Goal: Task Accomplishment & Management: Complete application form

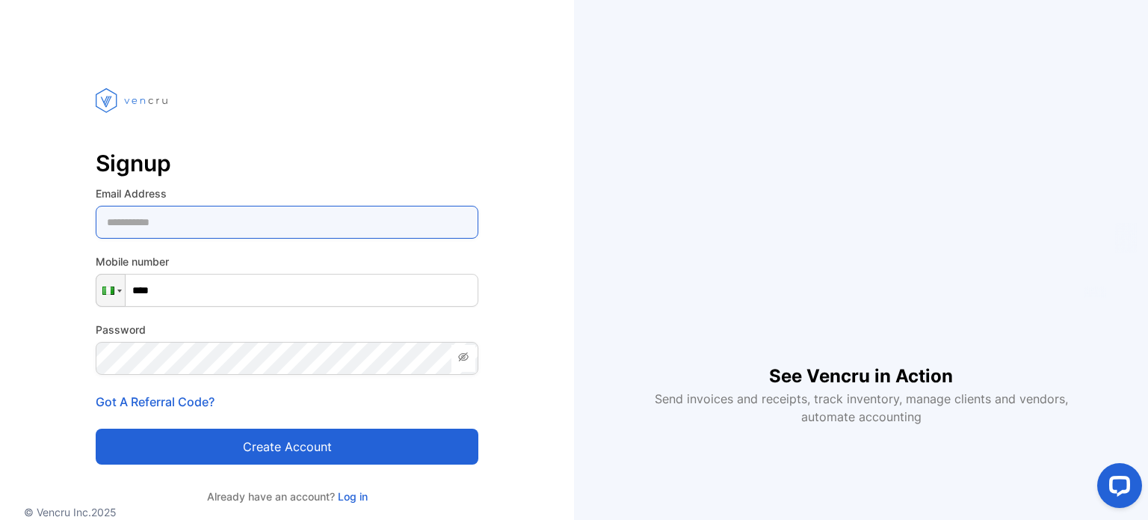
click at [166, 214] on Address-inputemail "email" at bounding box center [287, 222] width 383 height 33
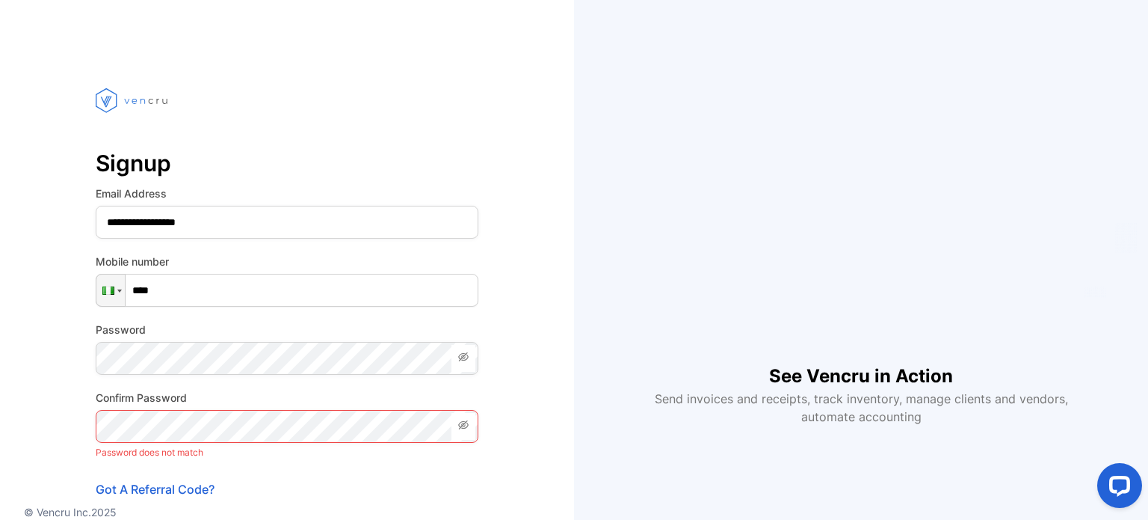
click at [467, 360] on icon at bounding box center [464, 357] width 12 height 12
click at [458, 357] on icon at bounding box center [463, 356] width 10 height 7
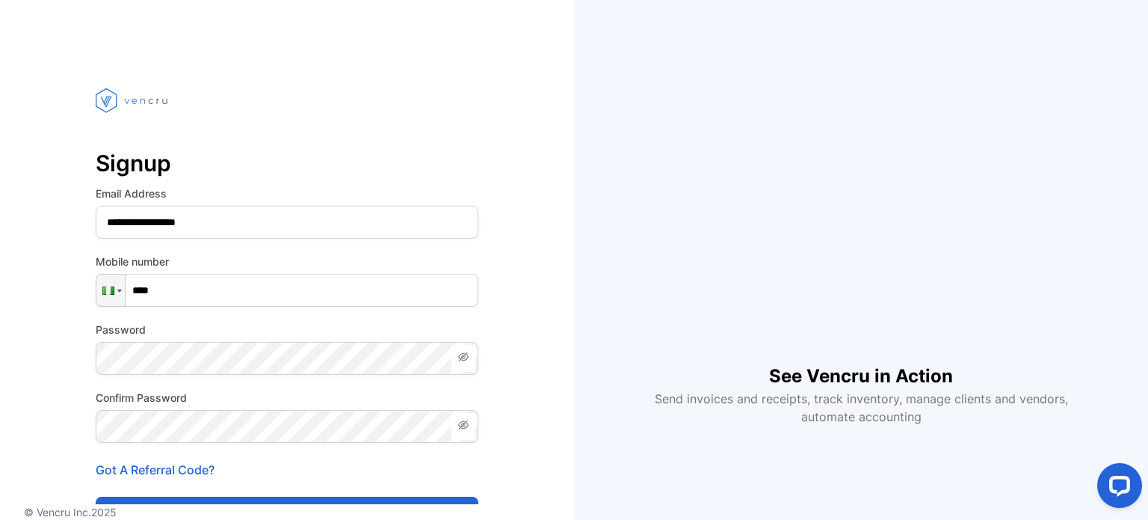
click at [468, 359] on icon at bounding box center [464, 357] width 12 height 12
click at [464, 424] on icon at bounding box center [463, 424] width 10 height 9
click at [464, 424] on icon at bounding box center [464, 425] width 12 height 12
click at [538, 312] on div "**********" at bounding box center [287, 338] width 574 height 557
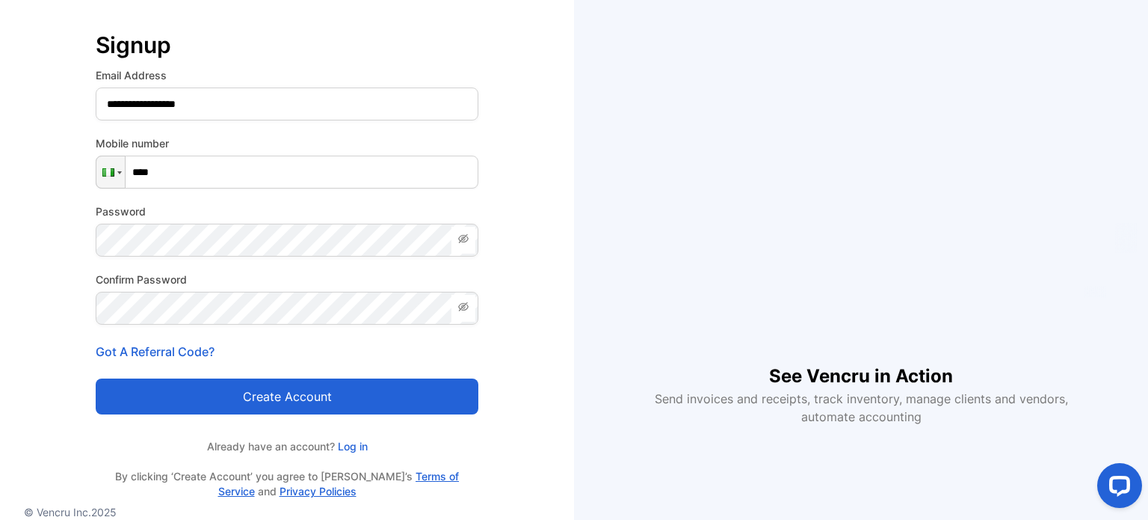
scroll to position [120, 0]
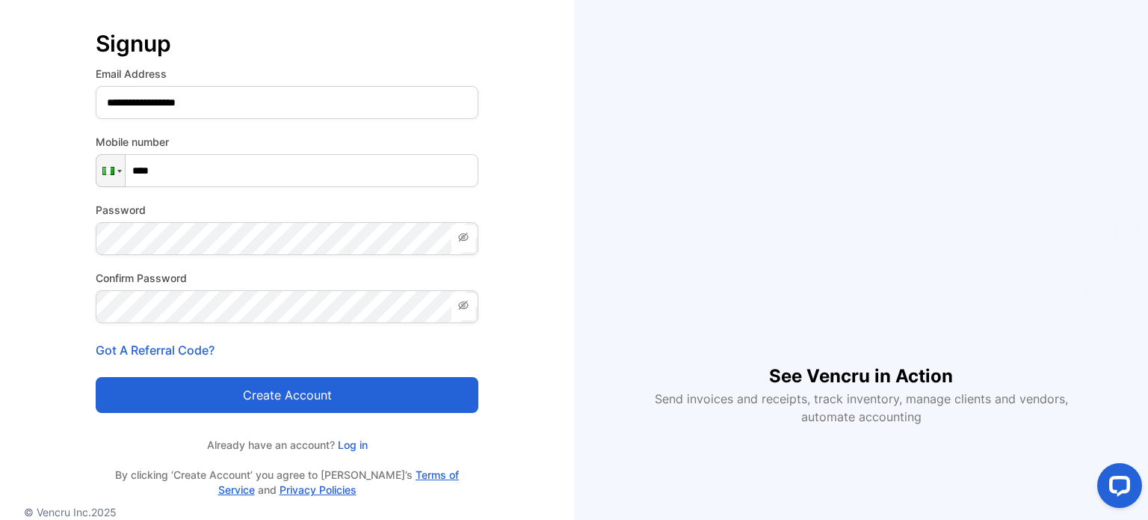
click at [298, 395] on button "Create account" at bounding box center [287, 395] width 383 height 36
click at [242, 394] on button "Create account" at bounding box center [287, 395] width 383 height 36
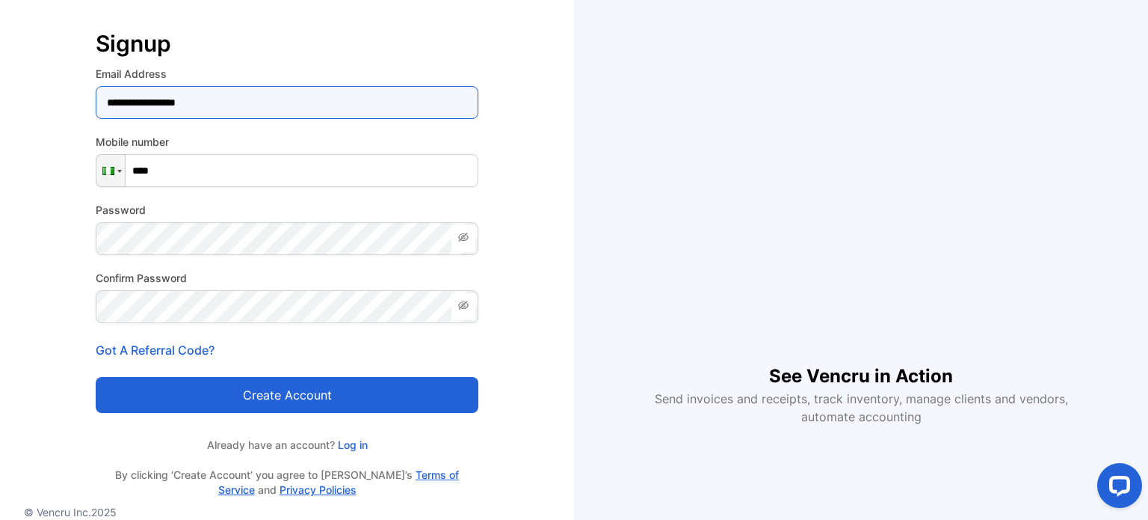
click at [225, 107] on Address-inputemail "**********" at bounding box center [287, 102] width 383 height 33
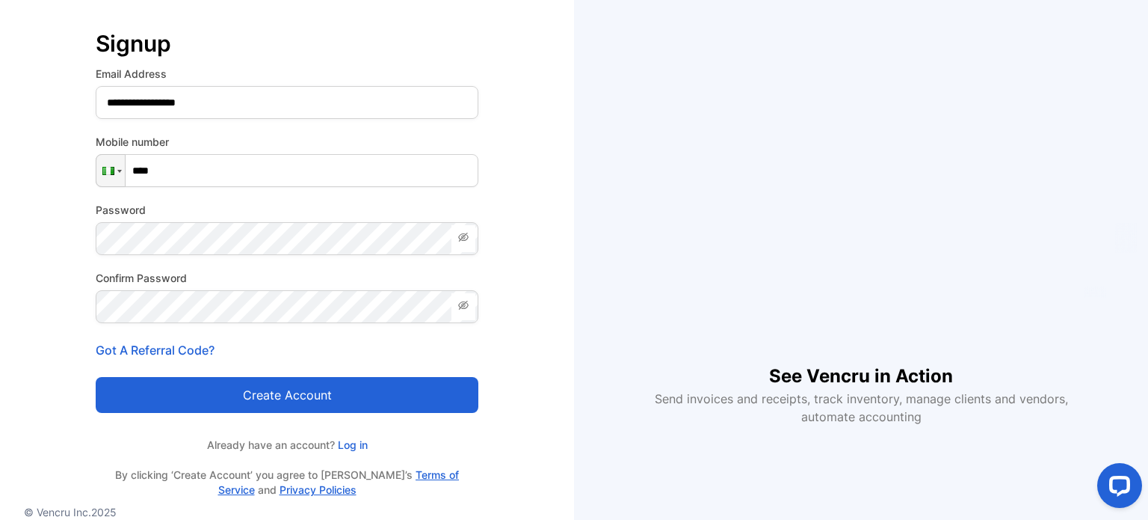
click at [229, 134] on label "Mobile number" at bounding box center [287, 142] width 383 height 16
click at [284, 407] on button "Create account" at bounding box center [287, 395] width 383 height 36
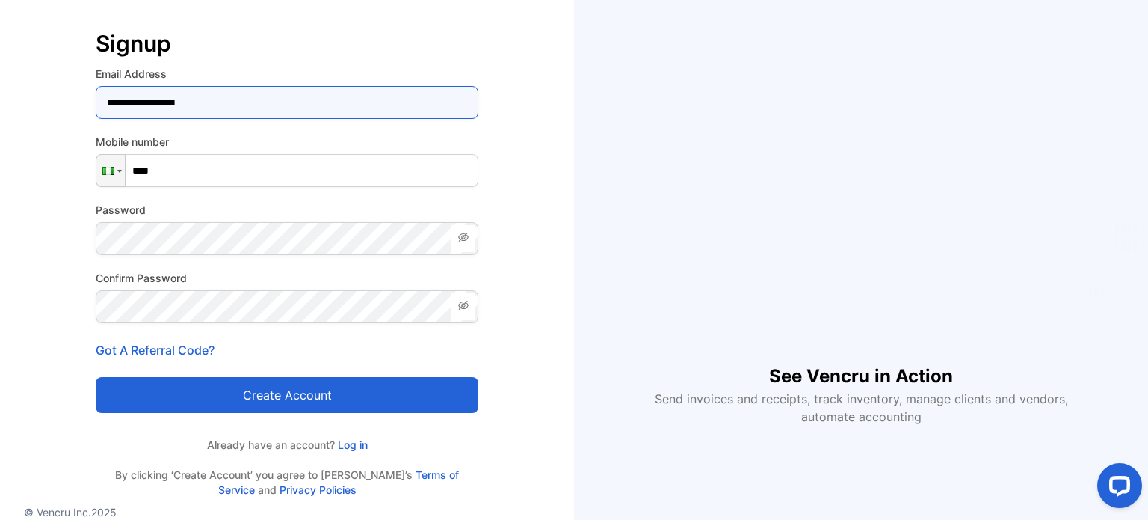
click at [241, 101] on Address-inputemail "**********" at bounding box center [287, 102] width 383 height 33
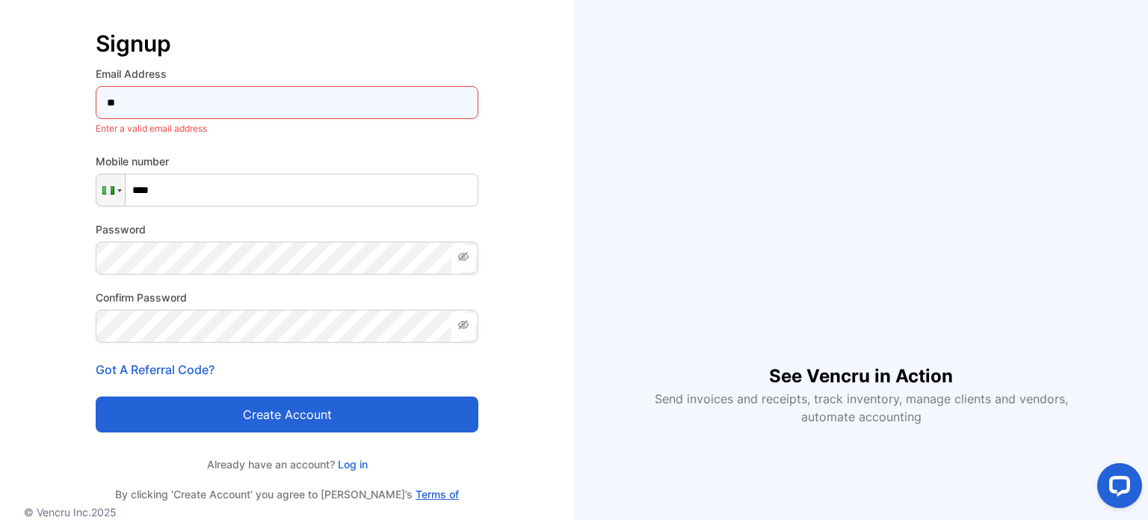
type Address-inputemail "*"
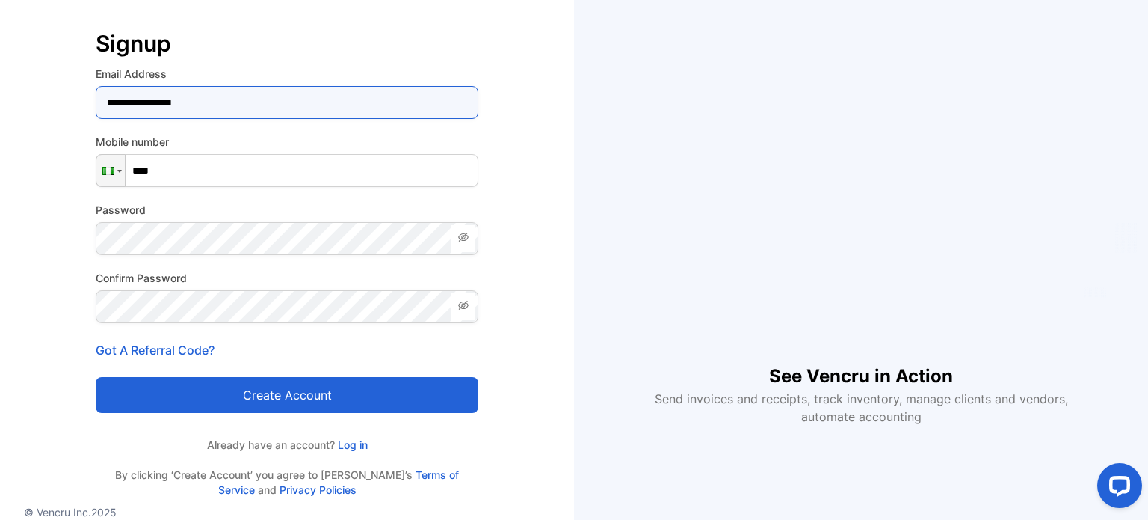
type Address-inputemail "**********"
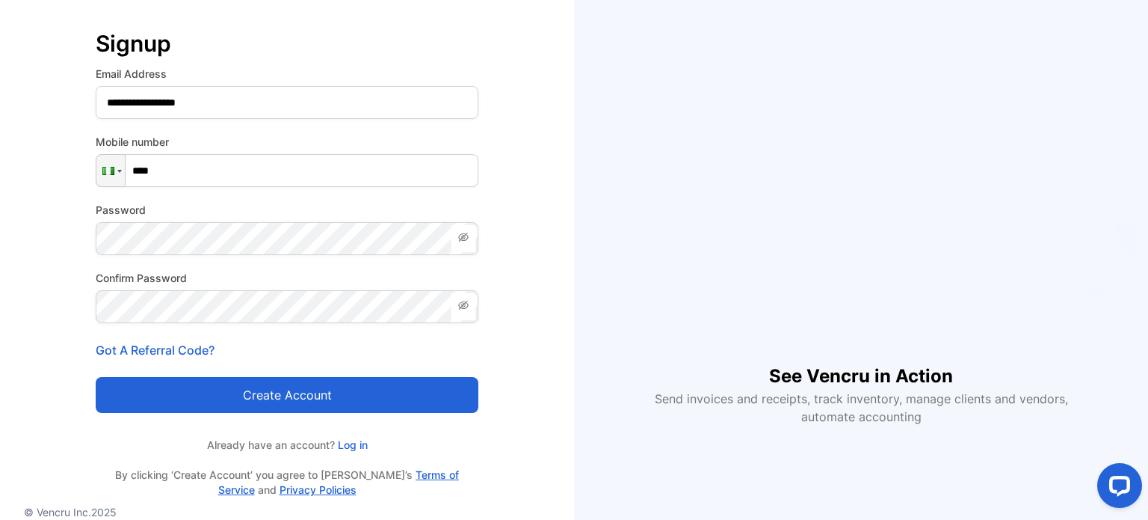
click at [289, 400] on button "Create account" at bounding box center [287, 395] width 383 height 36
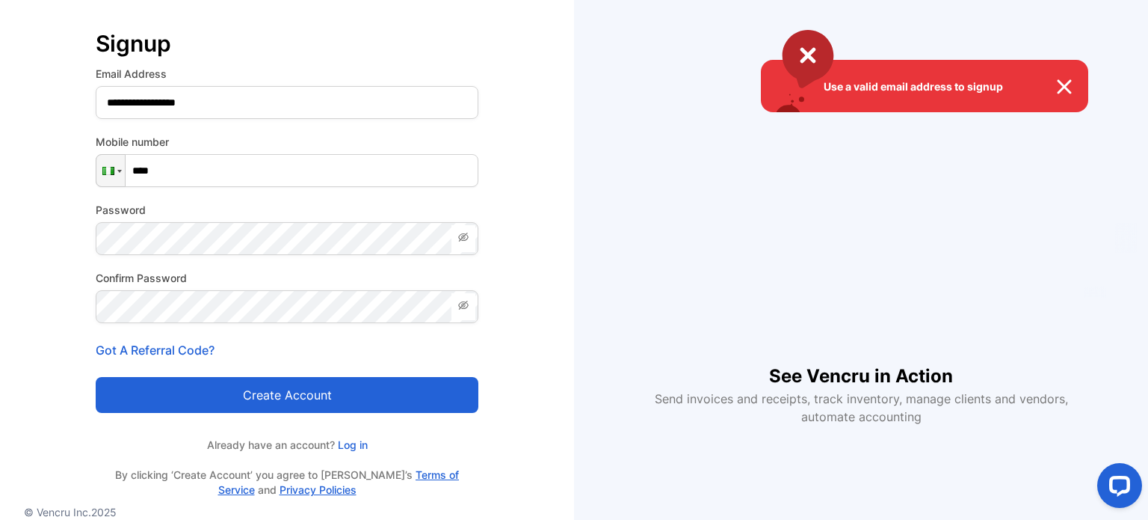
click at [194, 170] on div "Use a valid email address to signup" at bounding box center [574, 260] width 1148 height 520
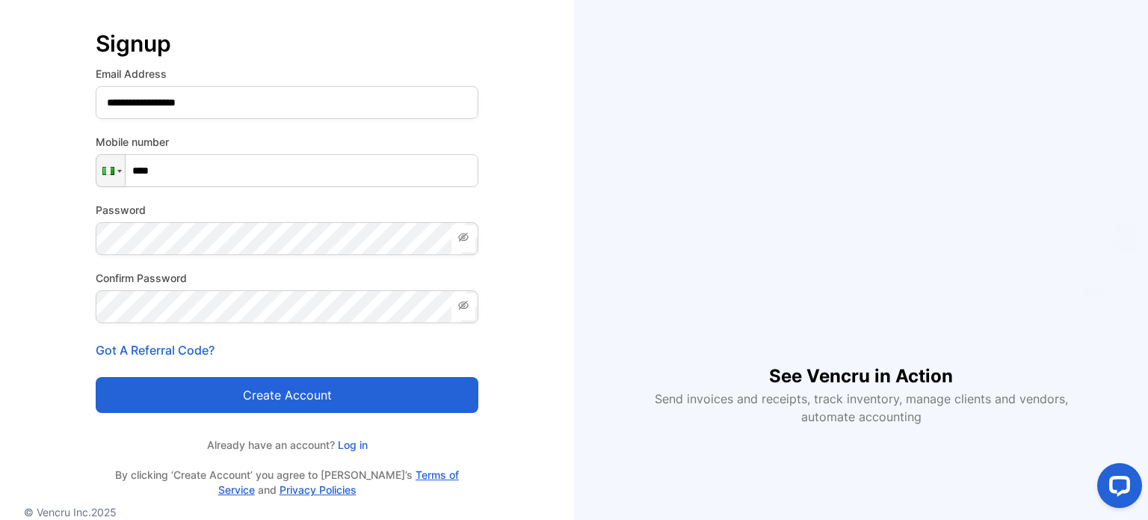
click at [194, 170] on input "****" at bounding box center [287, 170] width 383 height 33
type input "**********"
click at [297, 394] on button "Create account" at bounding box center [287, 395] width 383 height 36
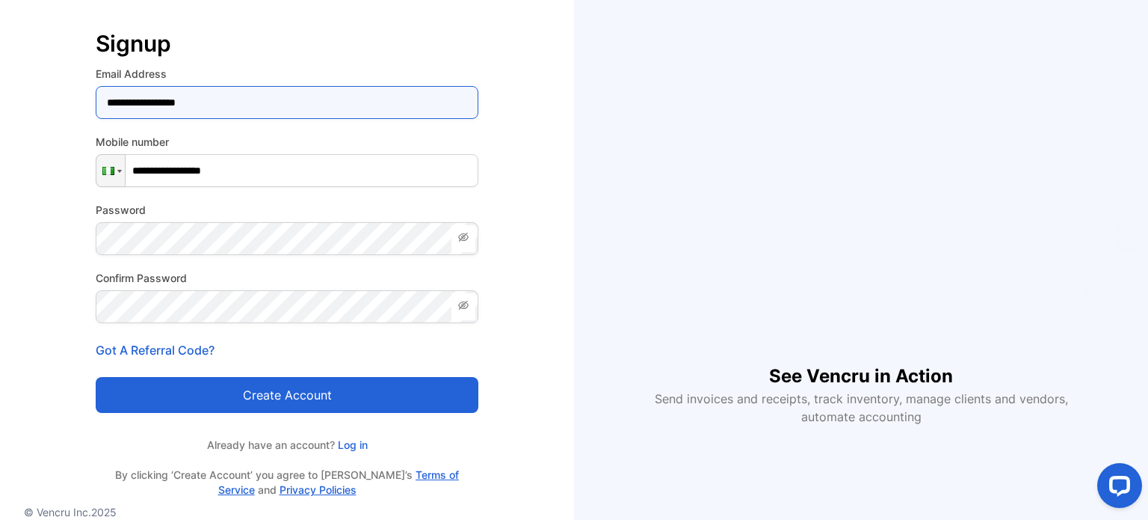
click at [231, 101] on Address-inputemail "**********" at bounding box center [287, 102] width 383 height 33
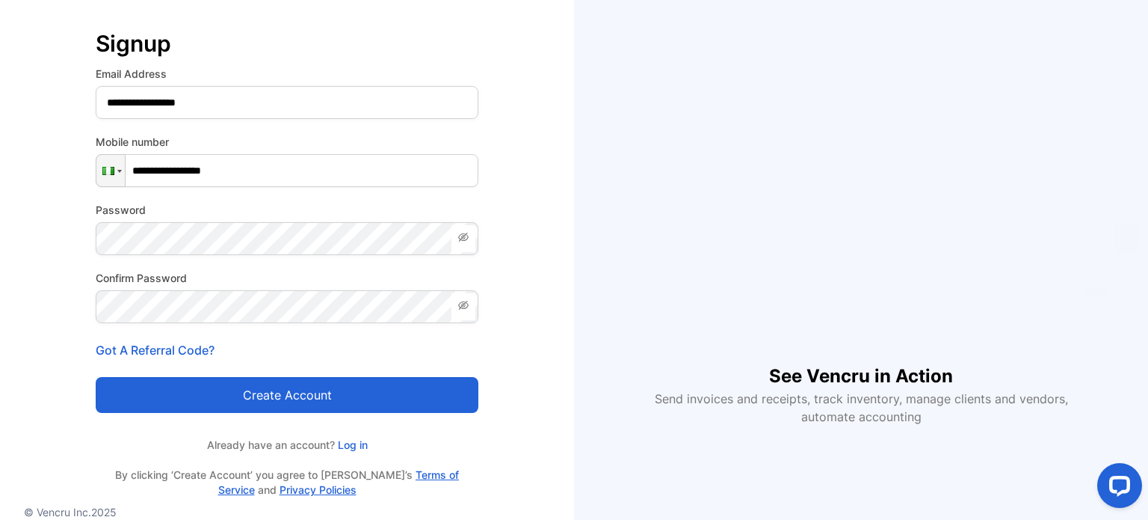
click at [282, 389] on button "Create account" at bounding box center [287, 395] width 383 height 36
click at [603, 237] on div "See Vencru in Action Send invoices and receipts, track inventory, manage client…" at bounding box center [861, 260] width 574 height 400
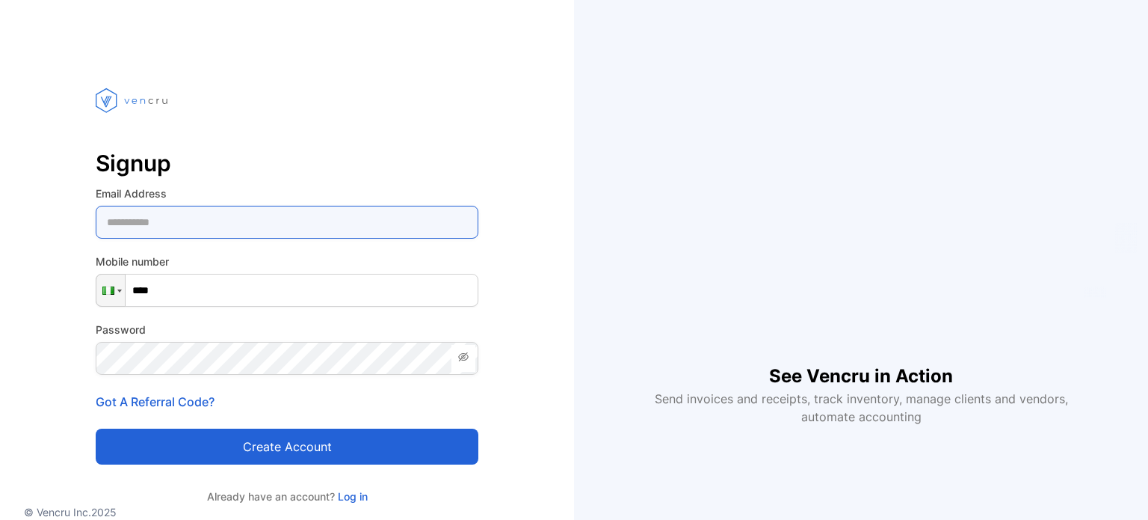
click at [191, 219] on Address-inputemail "email" at bounding box center [287, 222] width 383 height 33
type Address-inputemail "**********"
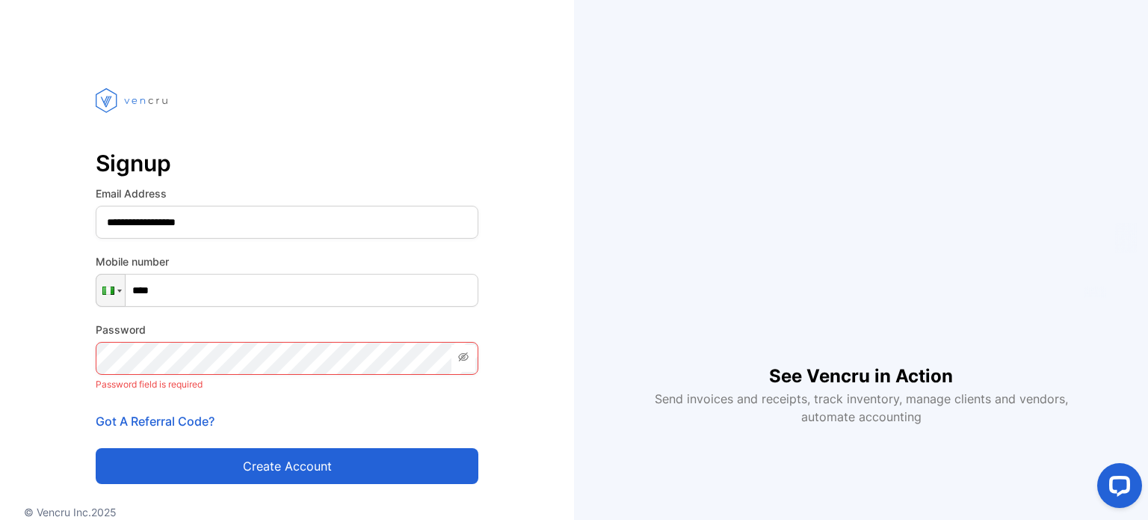
click at [182, 296] on input "****" at bounding box center [287, 290] width 383 height 33
type input "**********"
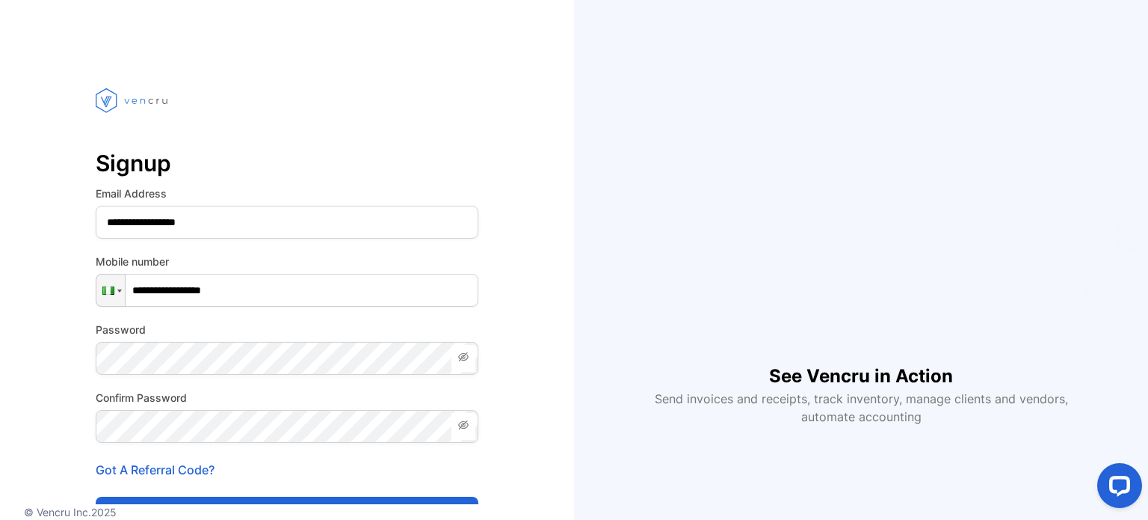
click at [464, 419] on icon at bounding box center [464, 425] width 12 height 12
click at [514, 436] on div "**********" at bounding box center [287, 338] width 574 height 557
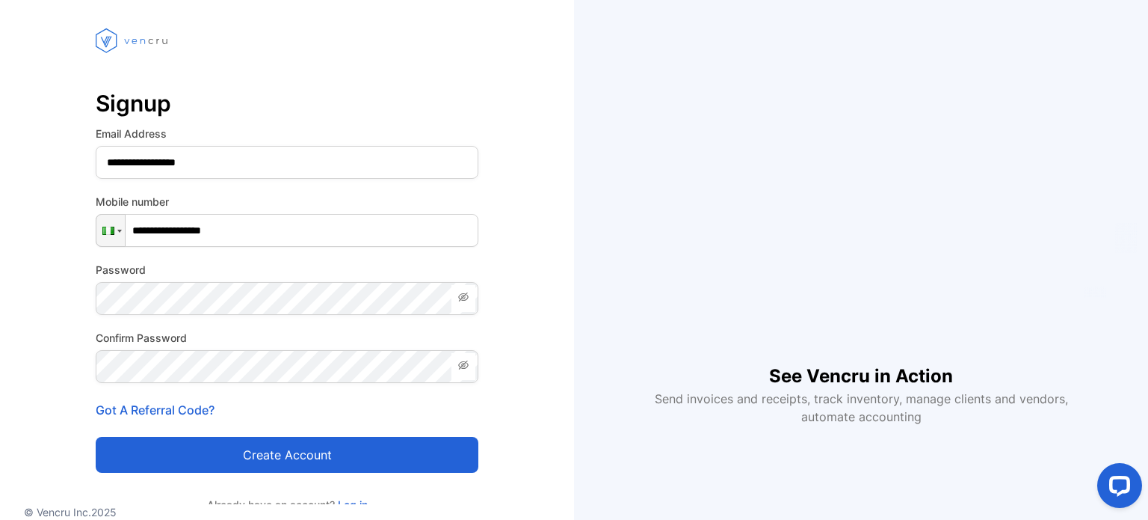
scroll to position [90, 0]
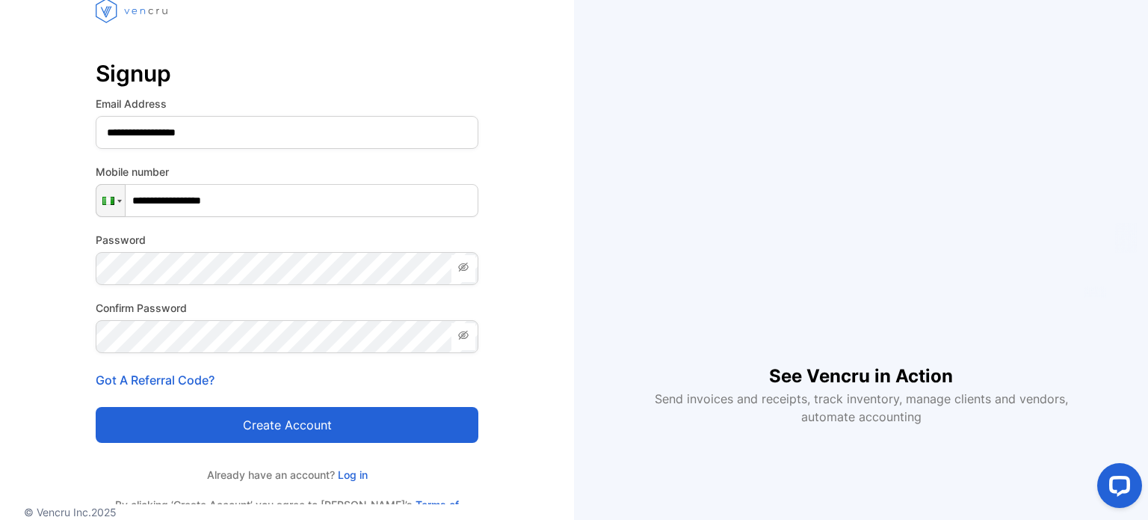
click at [297, 421] on button "Create account" at bounding box center [287, 425] width 383 height 36
click at [283, 418] on button "Create account" at bounding box center [287, 425] width 383 height 36
click at [283, 418] on icon "submit" at bounding box center [284, 426] width 26 height 26
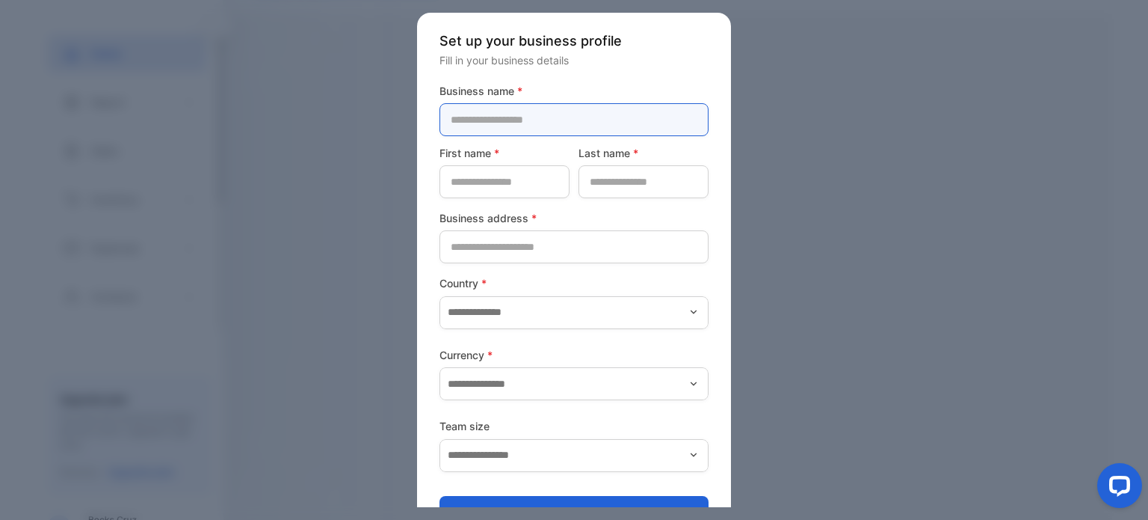
click at [494, 114] on name-inputcompanyname "text" at bounding box center [574, 119] width 269 height 33
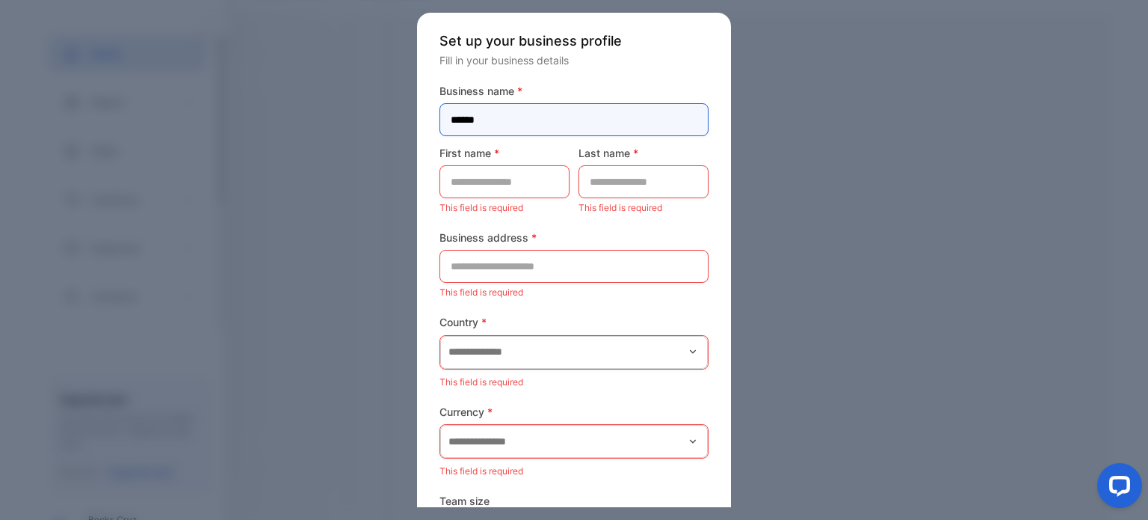
type name-inputcompanyname "******"
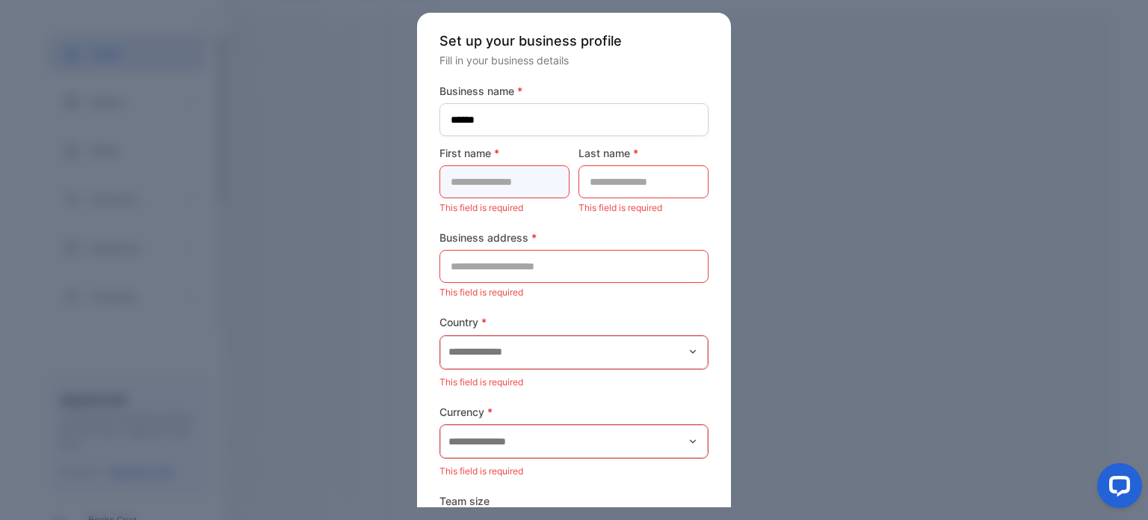
click at [484, 182] on name-inputfirstname "text" at bounding box center [505, 181] width 130 height 33
type name-inputfirstname "****"
click at [621, 193] on name-inputlastname "text" at bounding box center [644, 181] width 130 height 33
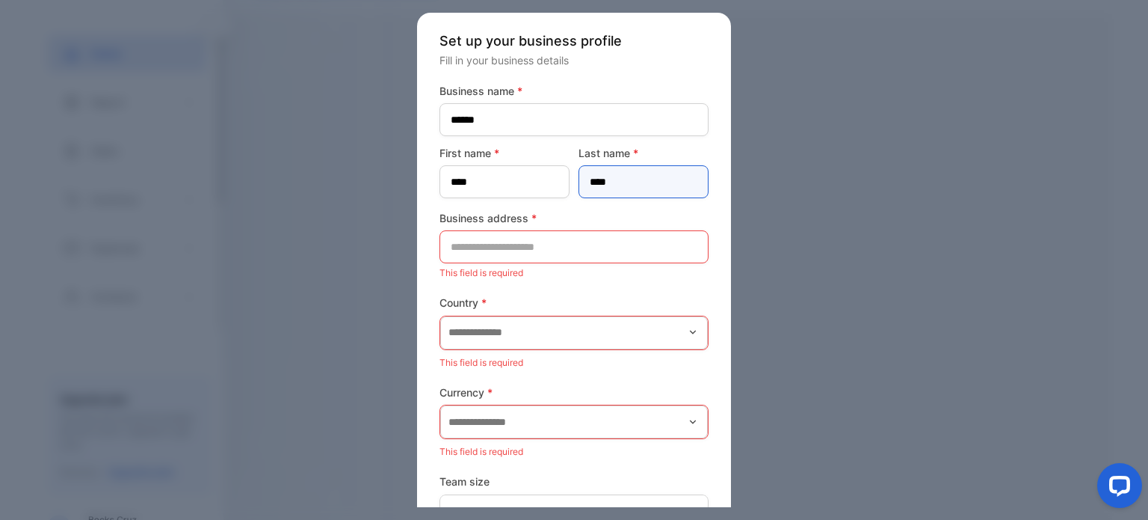
type name-inputlastname "****"
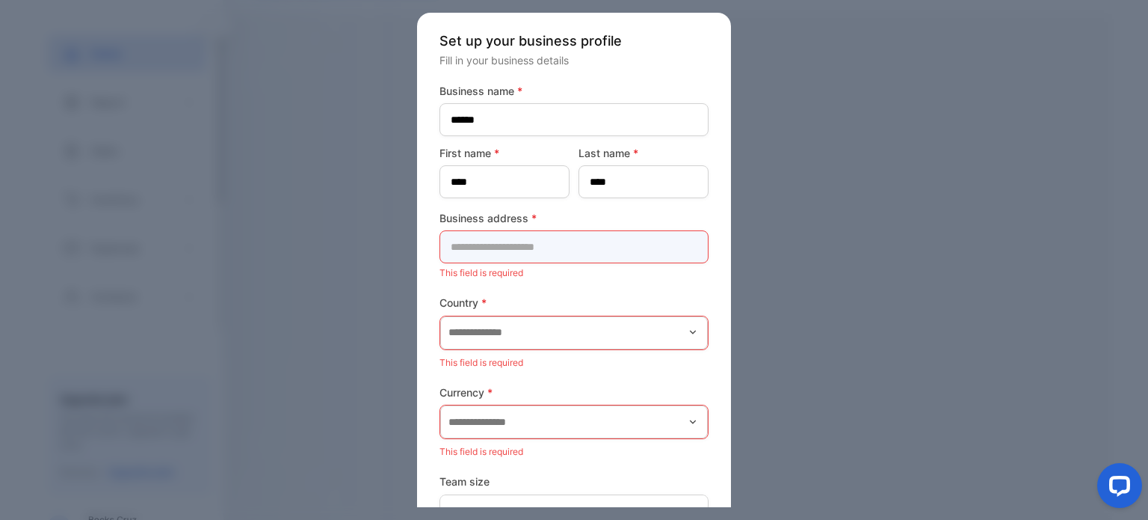
click at [547, 239] on address-inputaddress "text" at bounding box center [574, 246] width 269 height 33
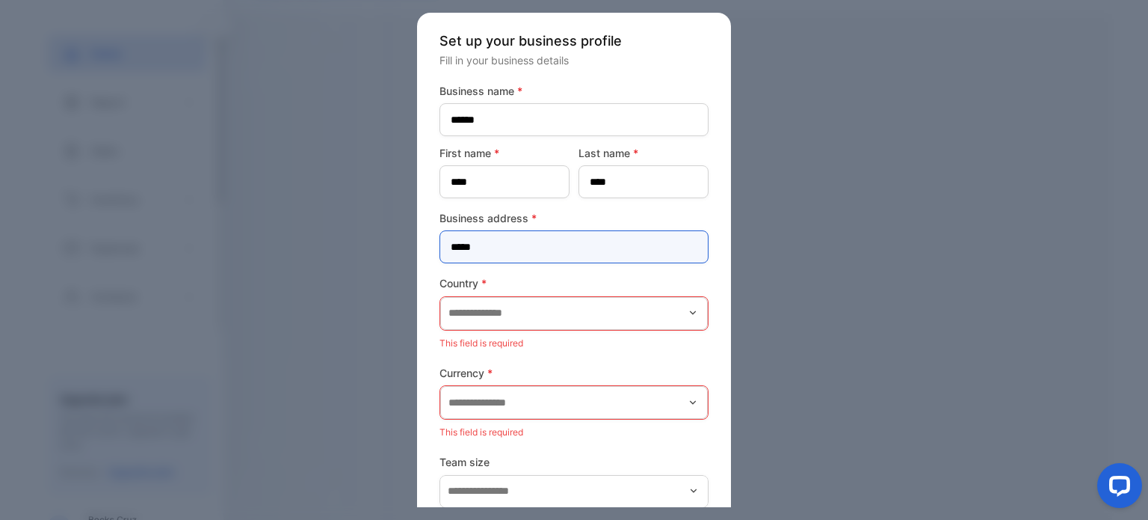
type address-inputaddress "*****"
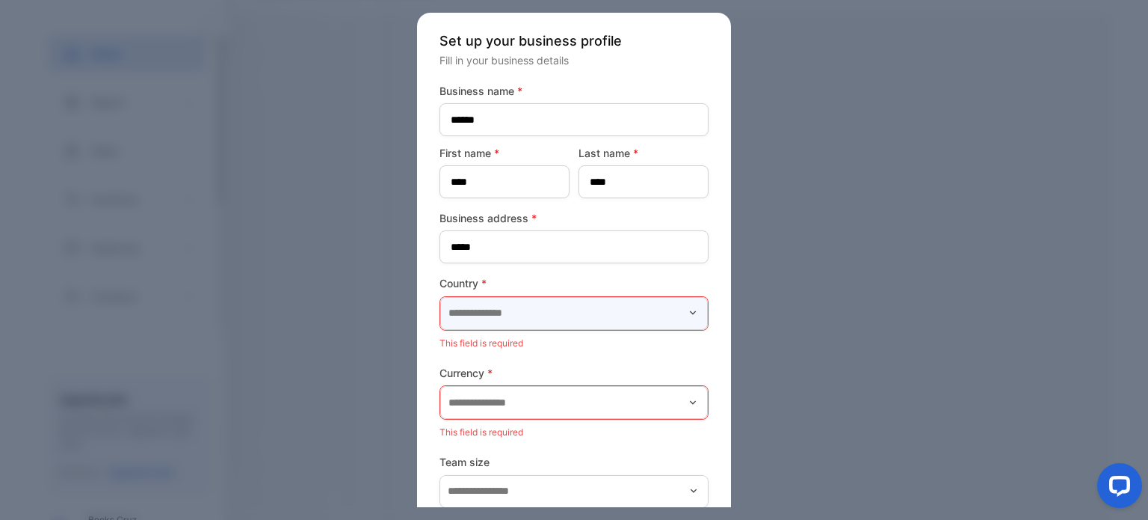
click at [494, 312] on input "text" at bounding box center [574, 313] width 268 height 33
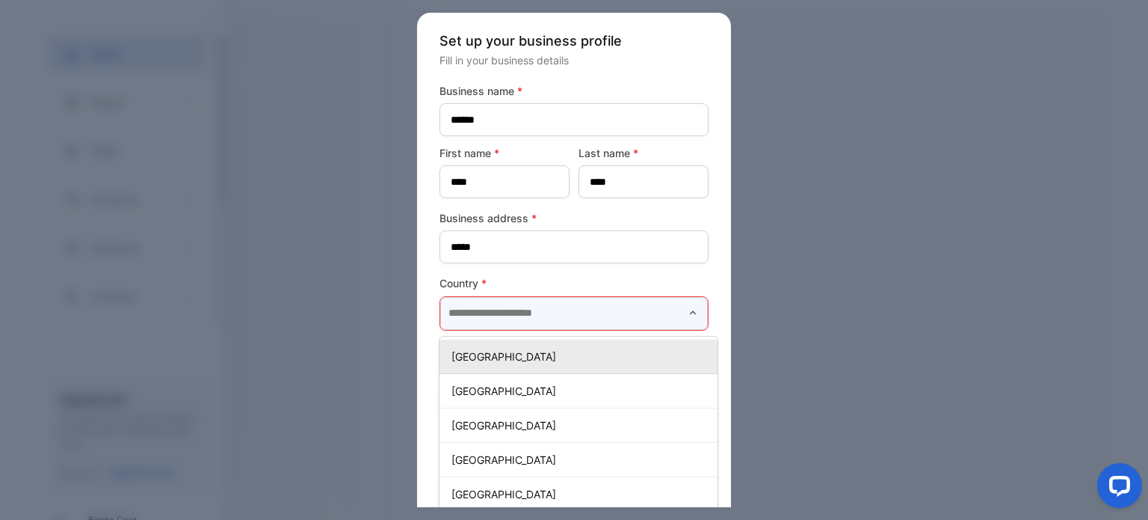
type input "*"
click at [494, 312] on input "text" at bounding box center [574, 313] width 268 height 33
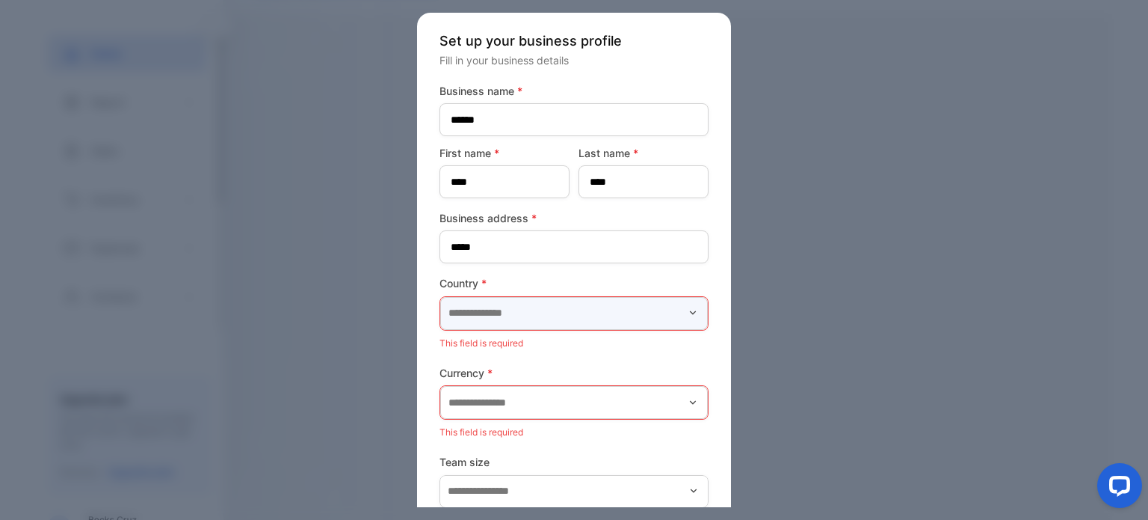
type input "*******"
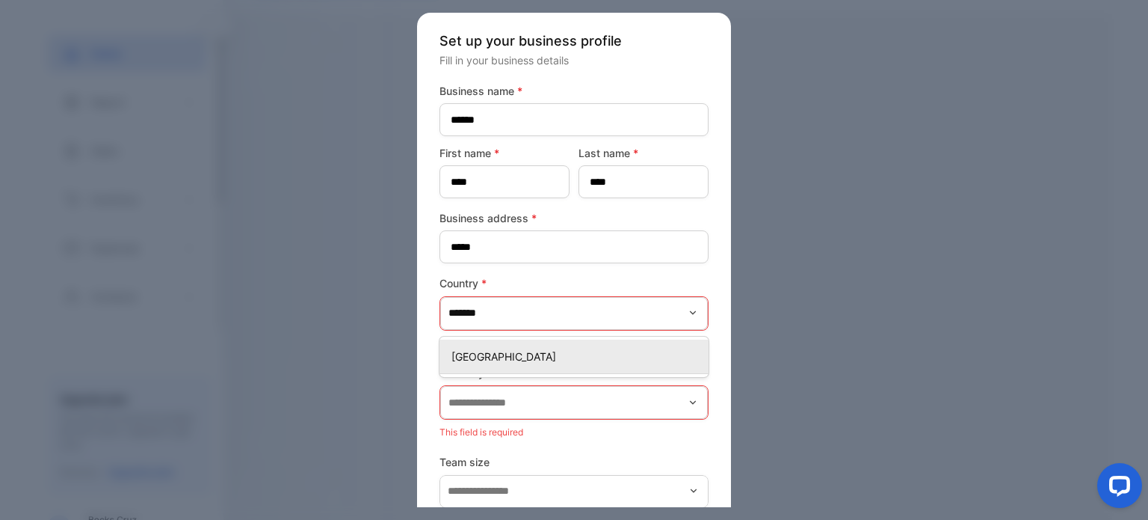
click at [470, 357] on p "[GEOGRAPHIC_DATA]" at bounding box center [577, 356] width 251 height 16
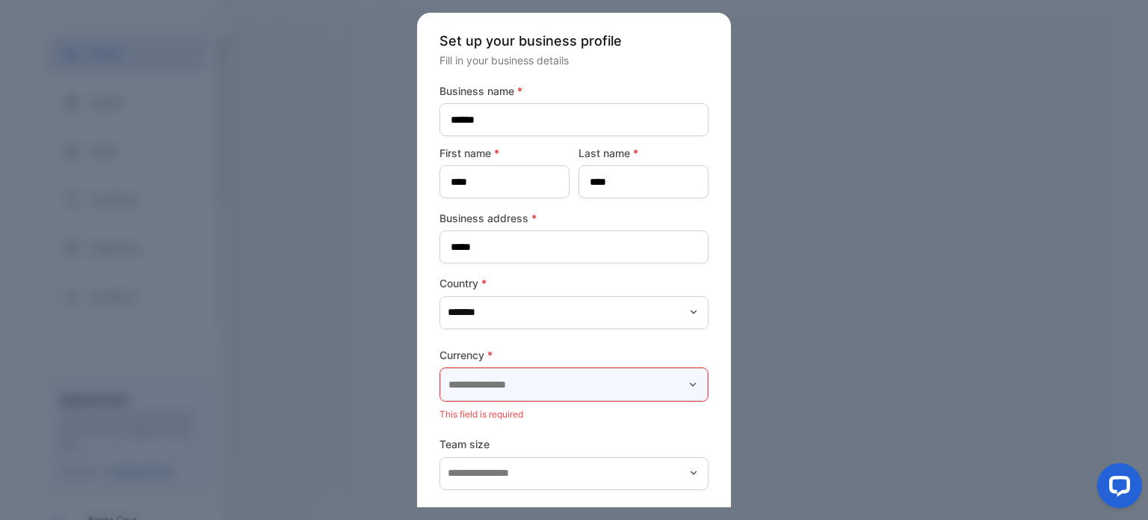
click at [488, 387] on input "text" at bounding box center [574, 384] width 268 height 33
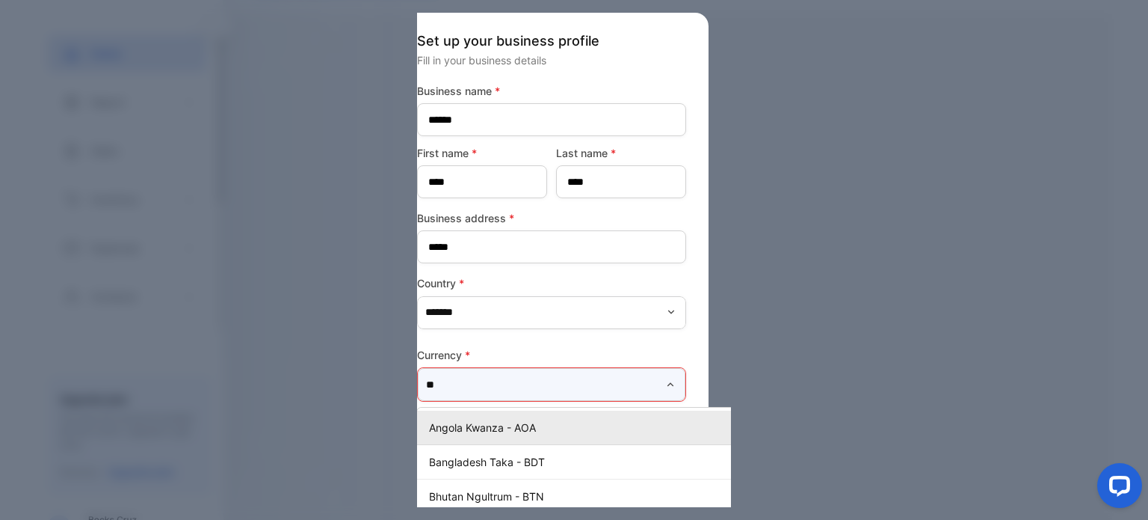
type input "*"
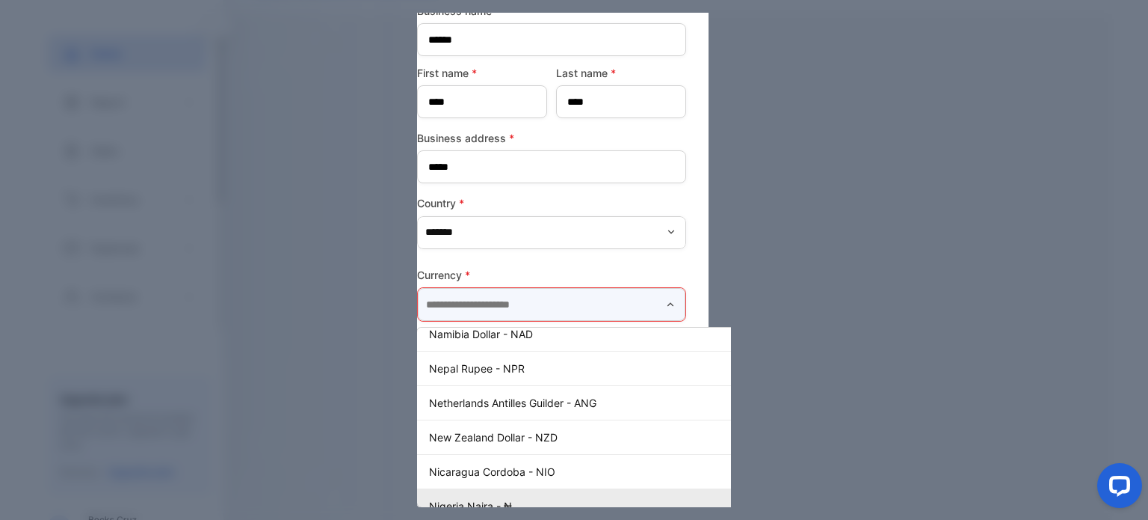
scroll to position [3590, 0]
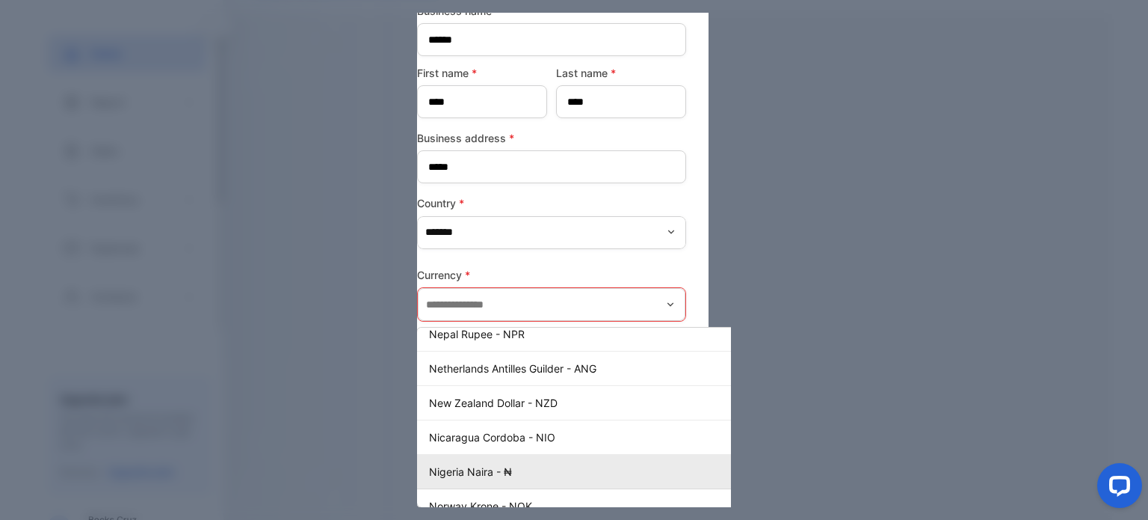
click at [483, 464] on p "Nigeria Naira - ₦" at bounding box center [609, 472] width 360 height 16
type input "**********"
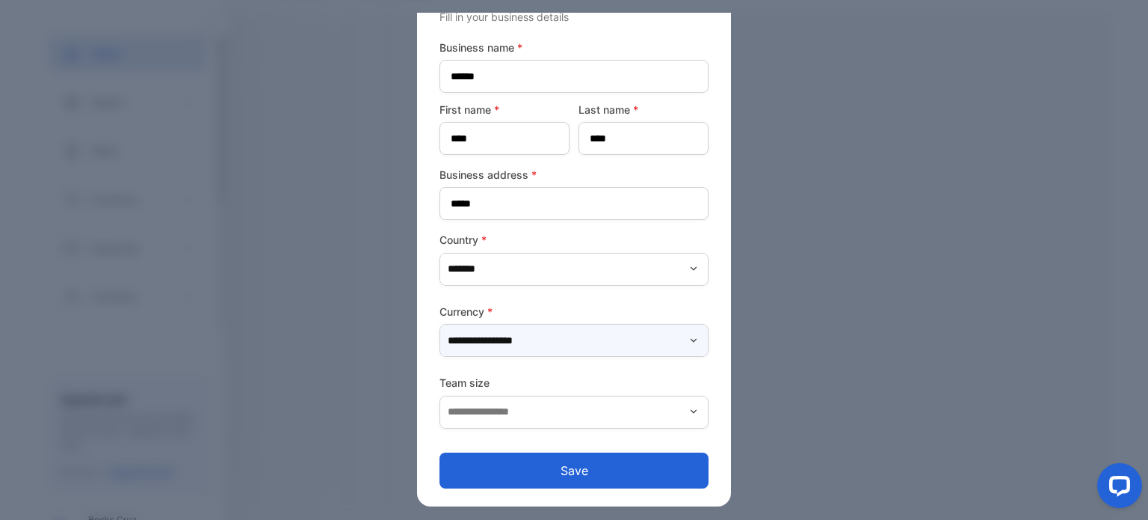
scroll to position [42, 0]
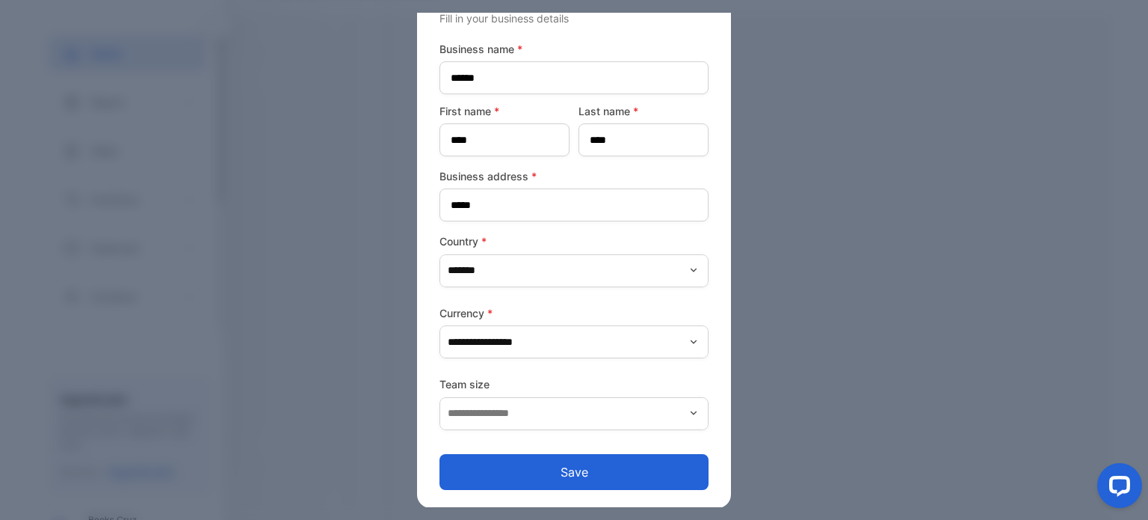
click at [558, 472] on button "Save" at bounding box center [574, 472] width 269 height 36
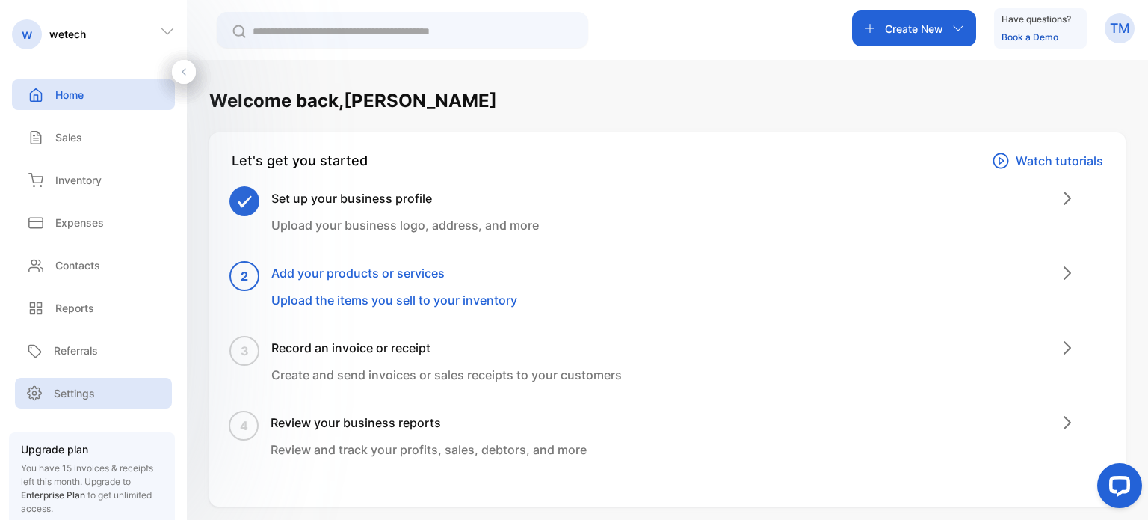
click at [67, 388] on p "Settings" at bounding box center [74, 393] width 41 height 16
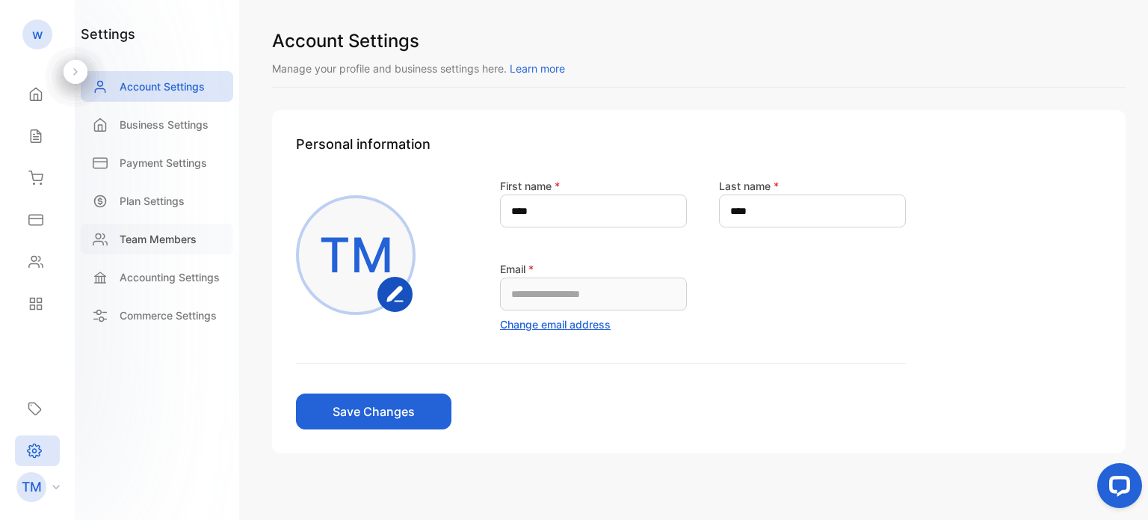
click at [169, 236] on p "Team Members" at bounding box center [158, 239] width 77 height 16
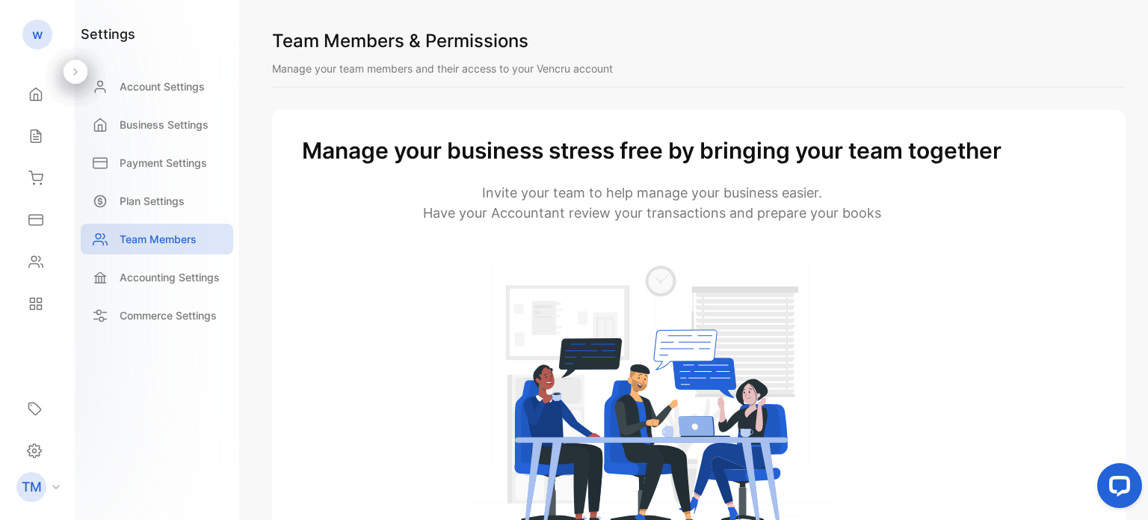
click at [434, 241] on div "Manage your business stress free by bringing your team together Invite your tea…" at bounding box center [652, 372] width 700 height 476
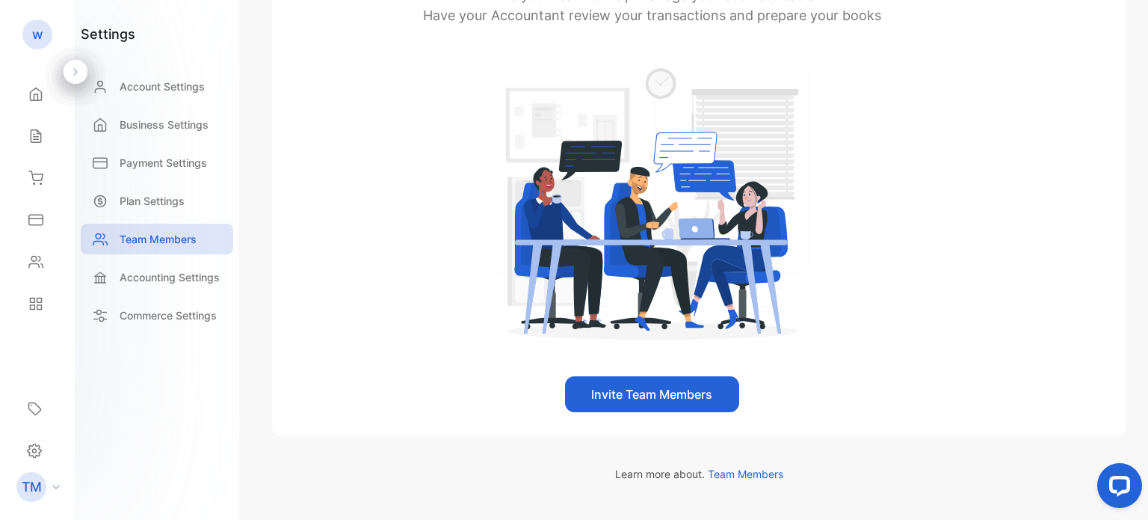
scroll to position [242, 0]
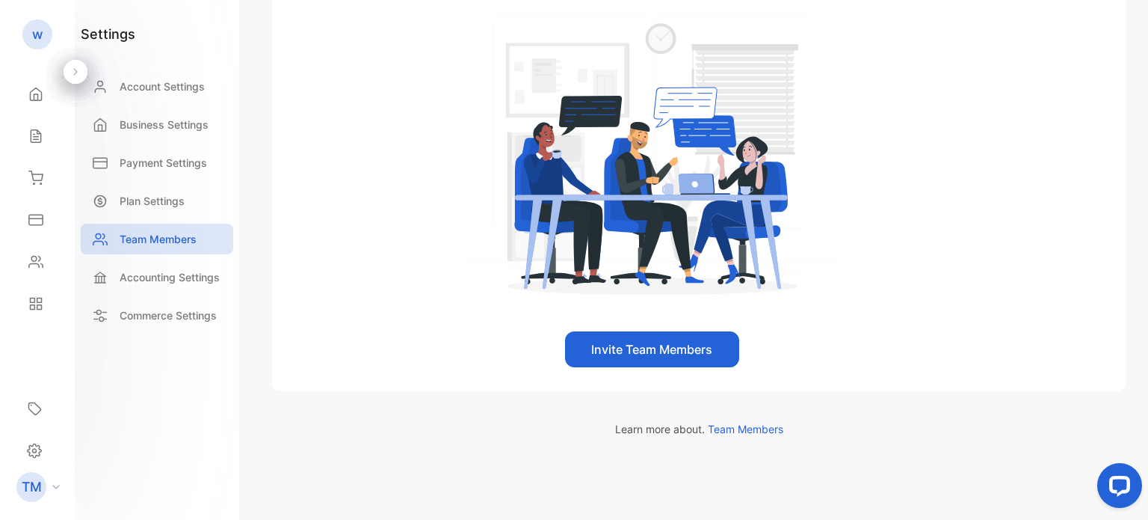
click at [739, 426] on span "Team Members" at bounding box center [746, 428] width 76 height 13
click at [638, 343] on button "Invite Team Members" at bounding box center [652, 349] width 174 height 36
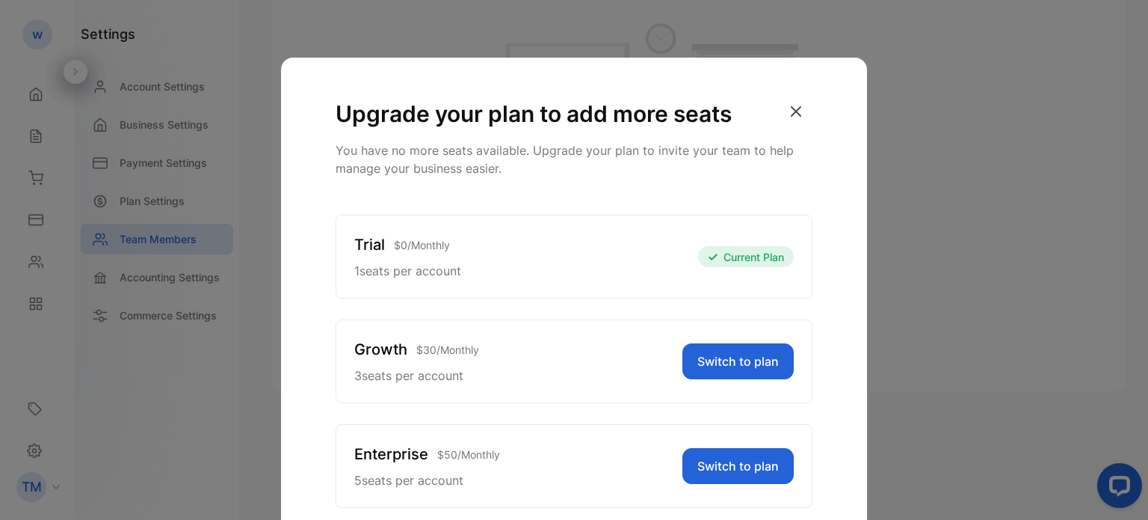
click at [793, 102] on icon "button" at bounding box center [796, 111] width 33 height 33
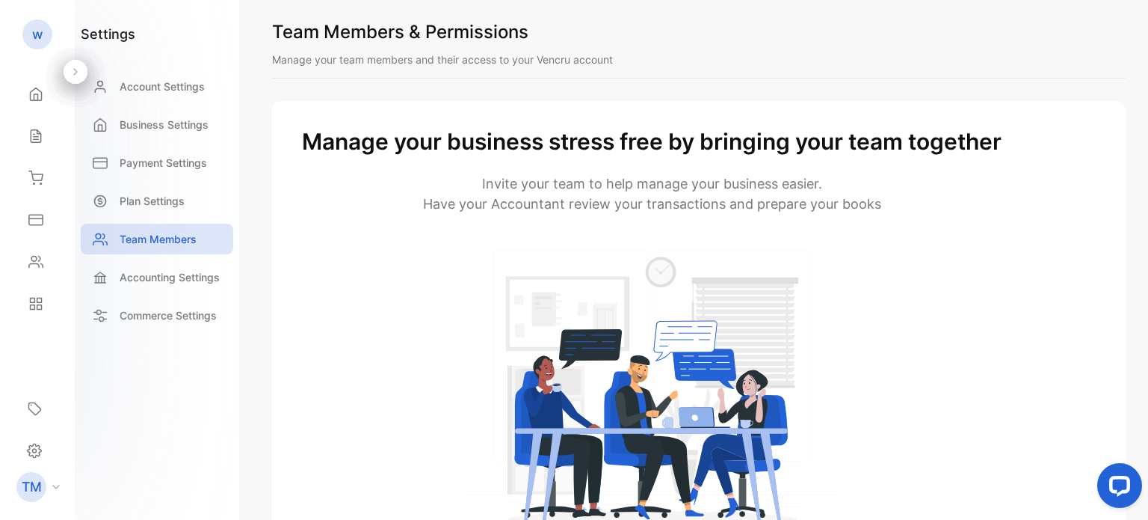
scroll to position [0, 0]
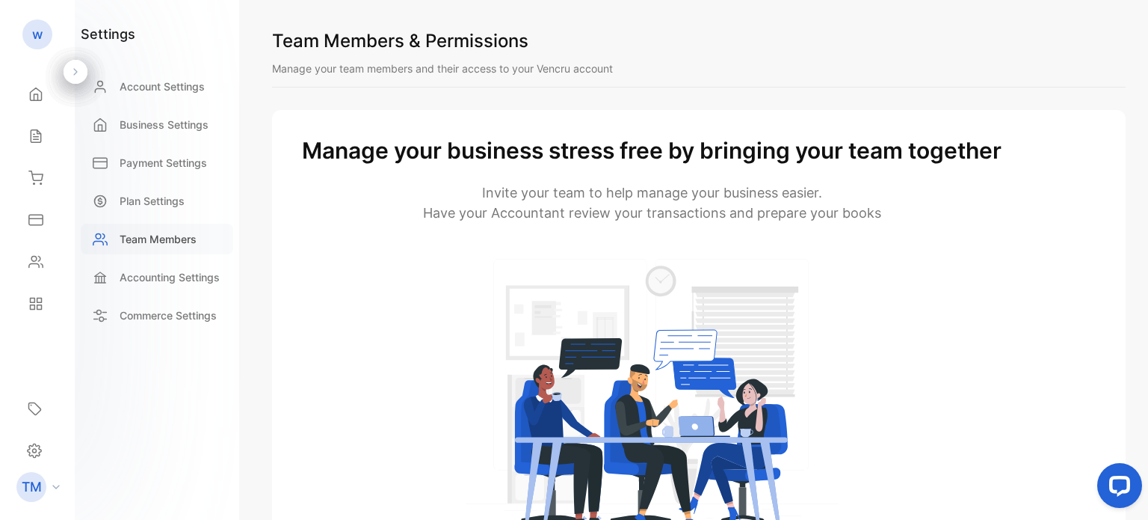
click at [157, 237] on p "Team Members" at bounding box center [158, 239] width 77 height 16
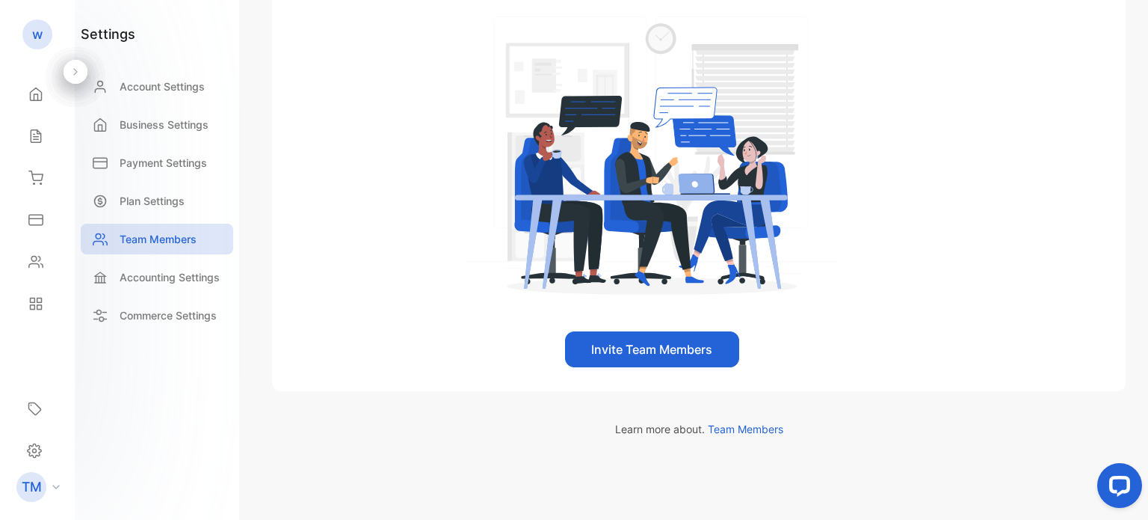
click at [759, 421] on p "Learn more about. Team Members" at bounding box center [699, 429] width 854 height 16
click at [744, 424] on span "Team Members" at bounding box center [746, 428] width 76 height 13
click at [622, 350] on button "Invite Team Members" at bounding box center [652, 349] width 174 height 36
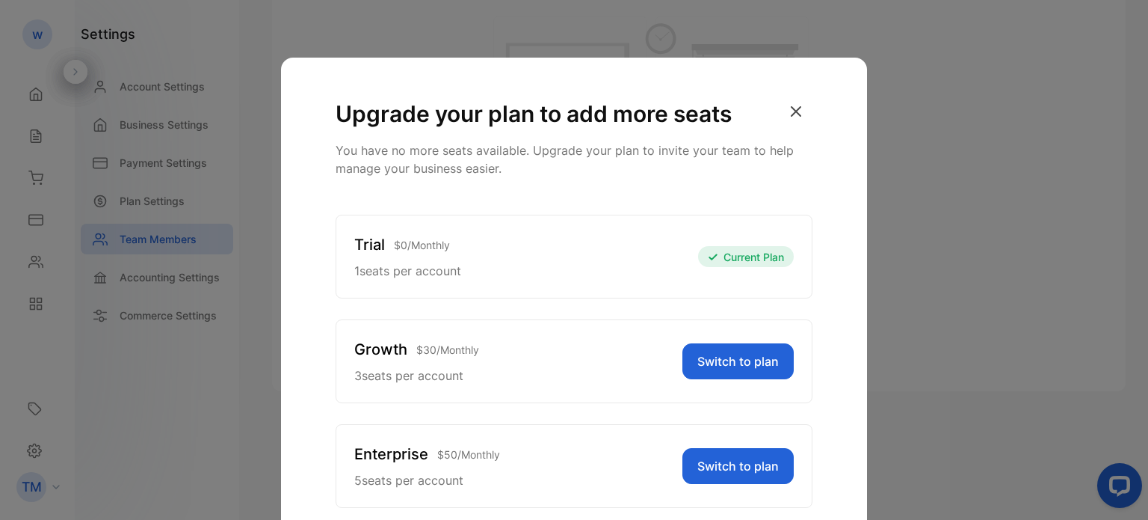
click at [839, 182] on div "Upgrade your plan to add more seats You have no more seats available. Upgrade y…" at bounding box center [574, 365] width 586 height 615
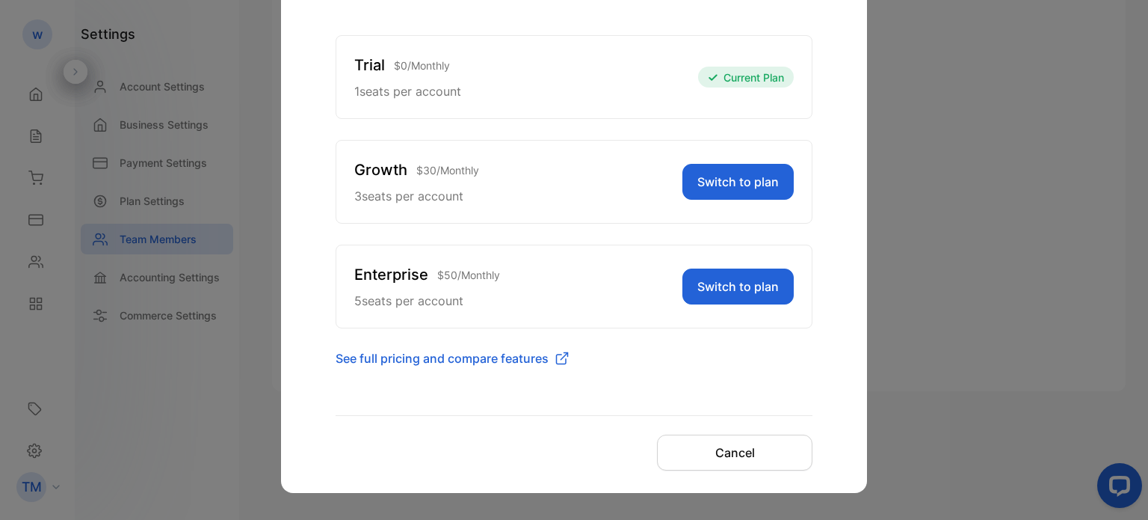
scroll to position [182, 0]
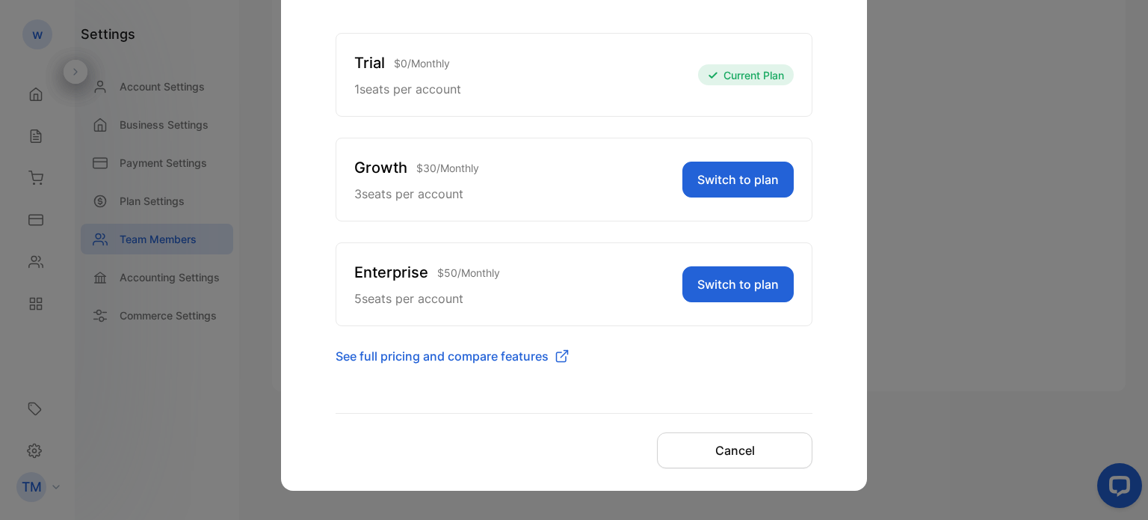
click at [445, 355] on span "See full pricing and compare features" at bounding box center [442, 356] width 213 height 18
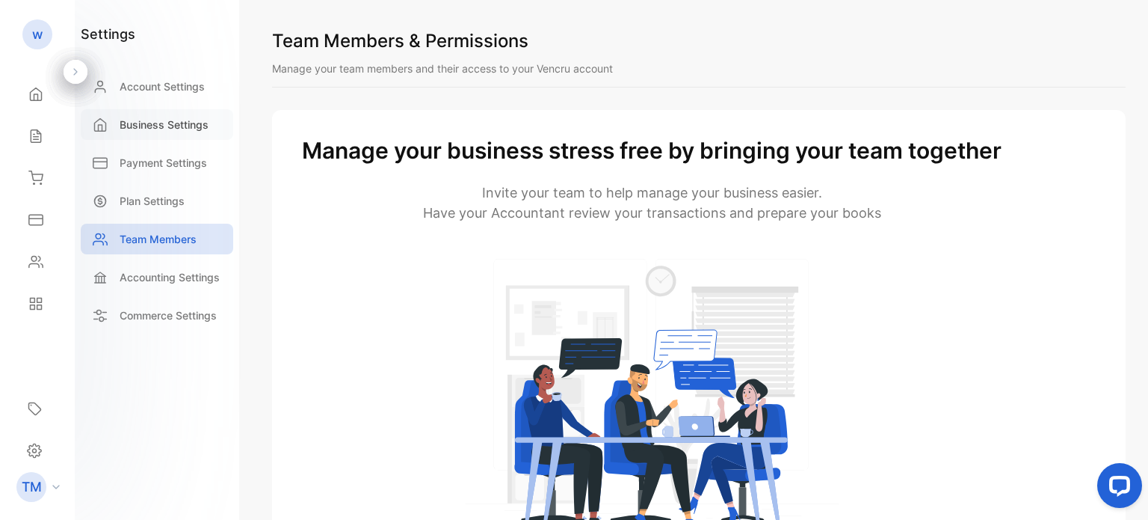
click at [159, 124] on p "Business Settings" at bounding box center [164, 125] width 89 height 16
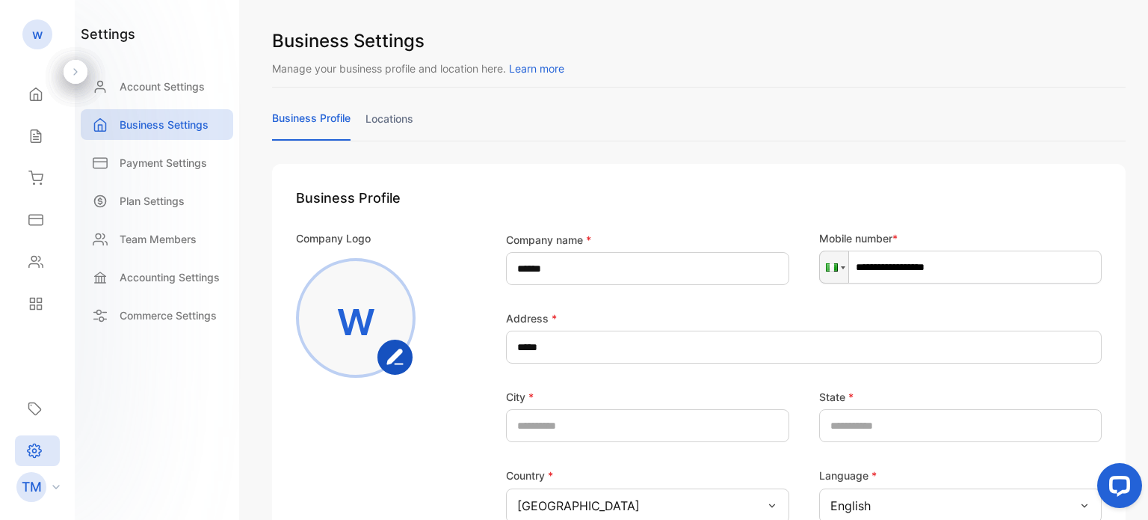
click at [391, 113] on link "locations" at bounding box center [390, 125] width 48 height 29
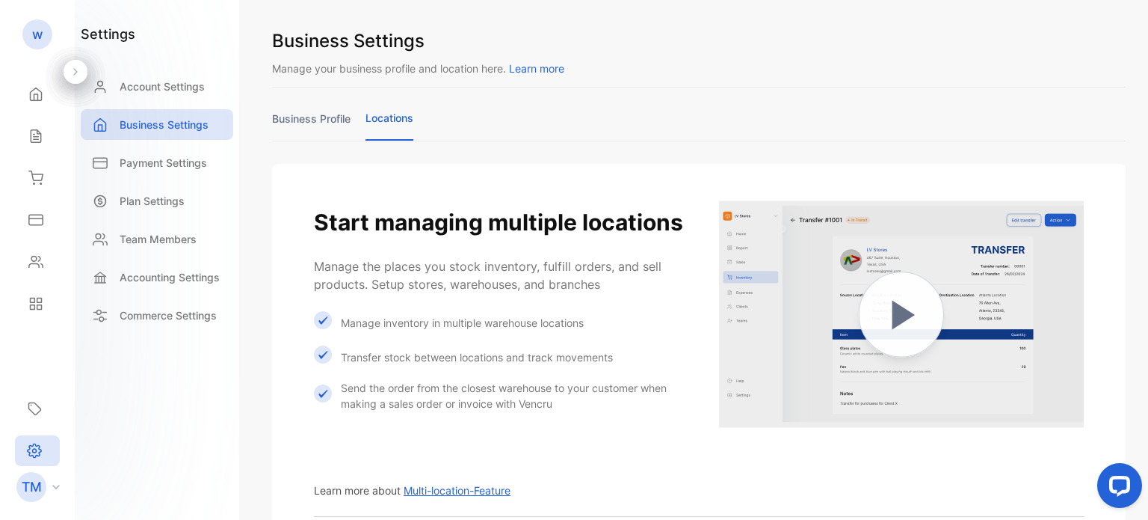
click at [305, 120] on link "business profile" at bounding box center [311, 125] width 79 height 29
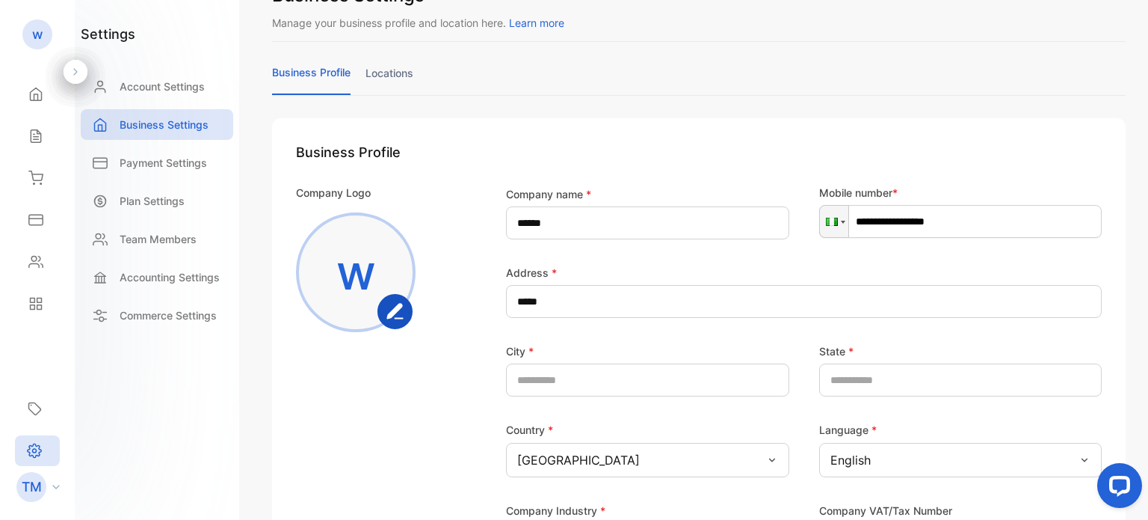
scroll to position [48, 0]
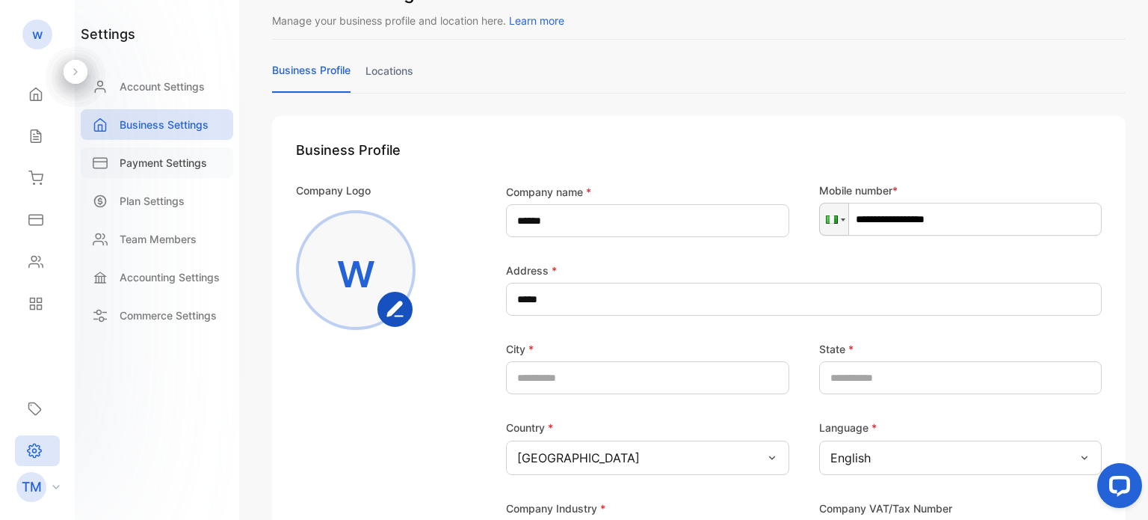
click at [144, 158] on p "Payment Settings" at bounding box center [163, 163] width 87 height 16
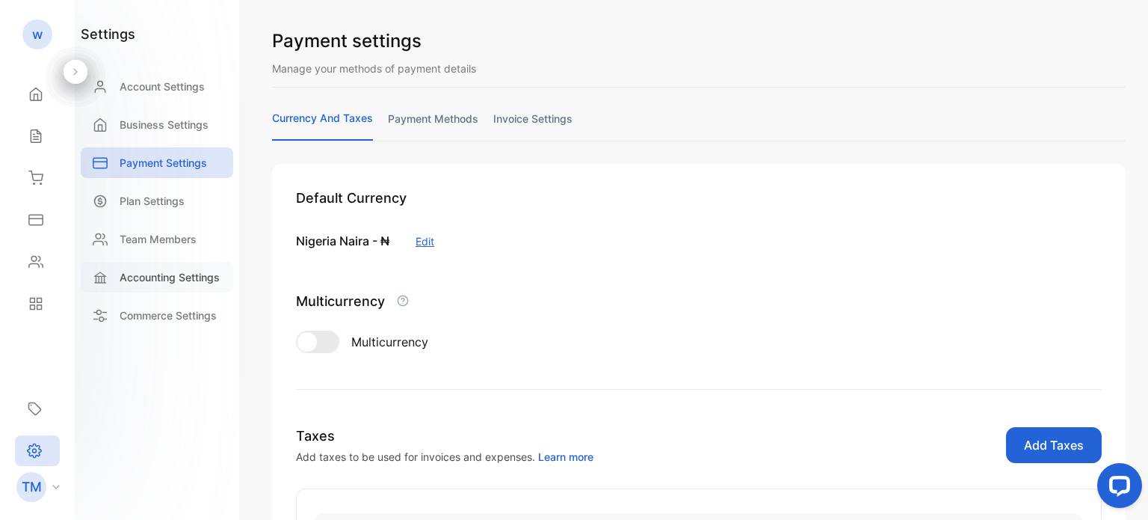
click at [141, 268] on div "Accounting Settings" at bounding box center [157, 277] width 153 height 31
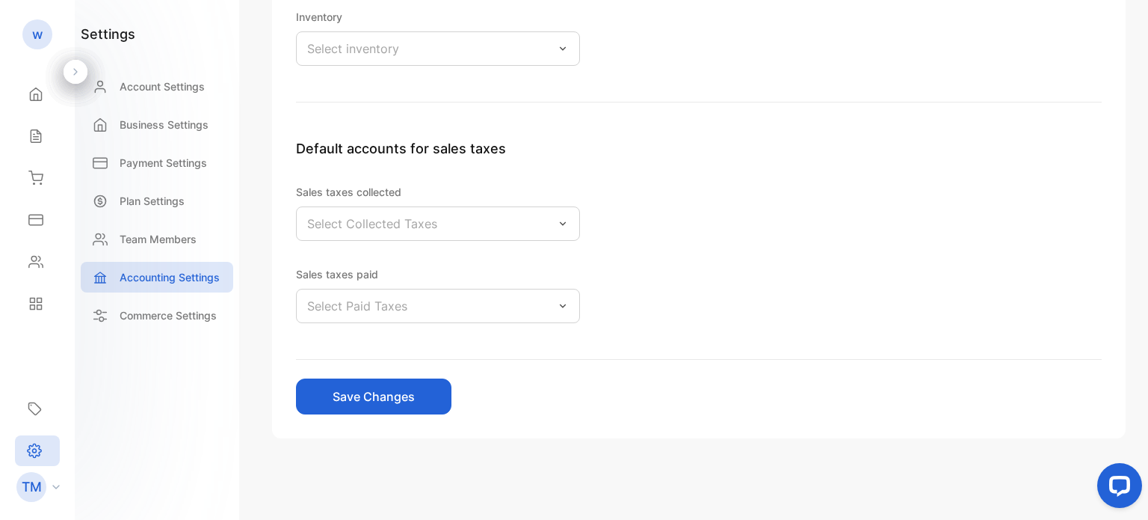
scroll to position [185, 0]
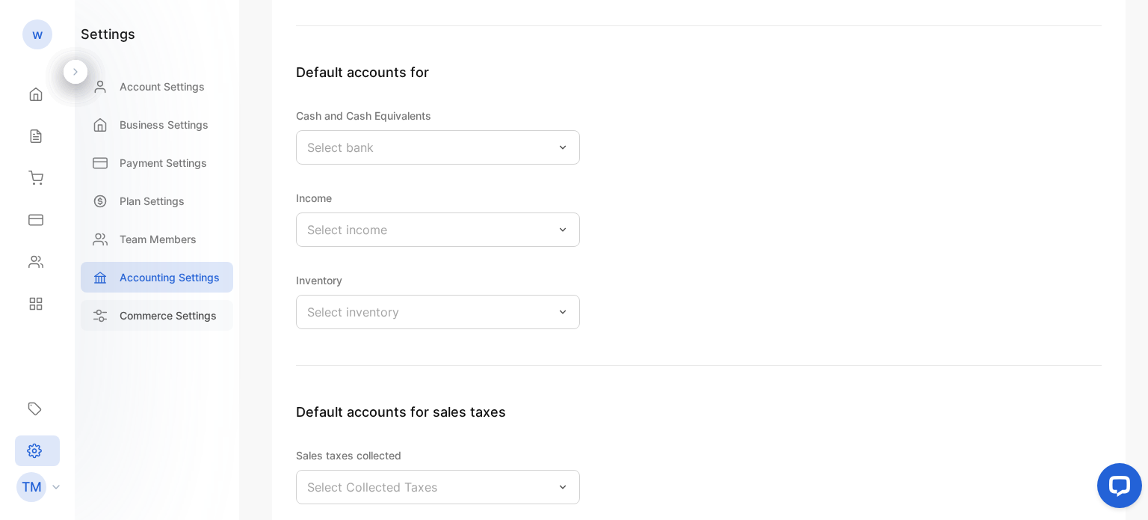
click at [200, 310] on p "Commerce Settings" at bounding box center [168, 315] width 97 height 16
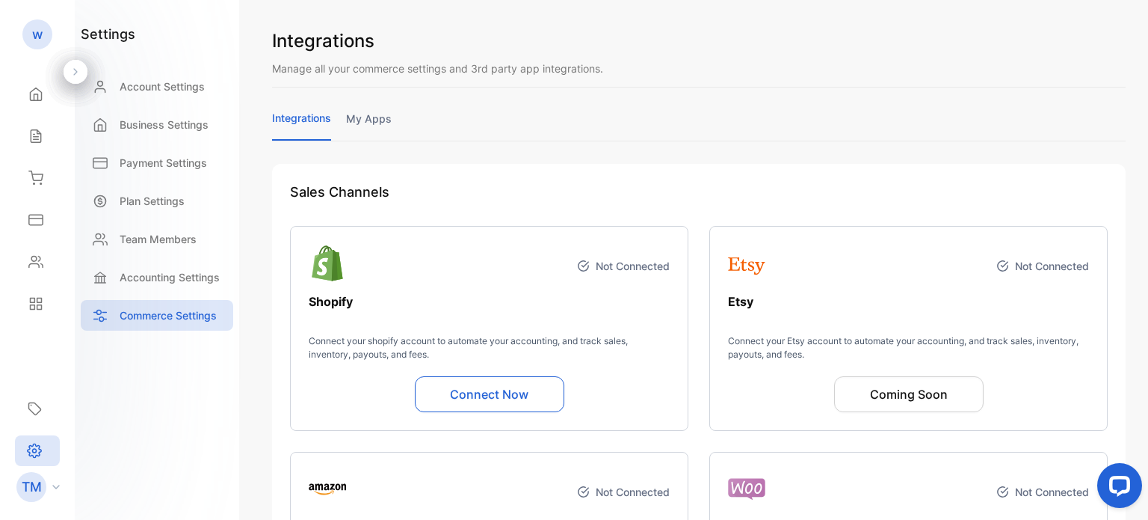
click at [52, 481] on div "TM" at bounding box center [42, 487] width 66 height 30
click at [145, 227] on div "Team Members" at bounding box center [157, 239] width 153 height 31
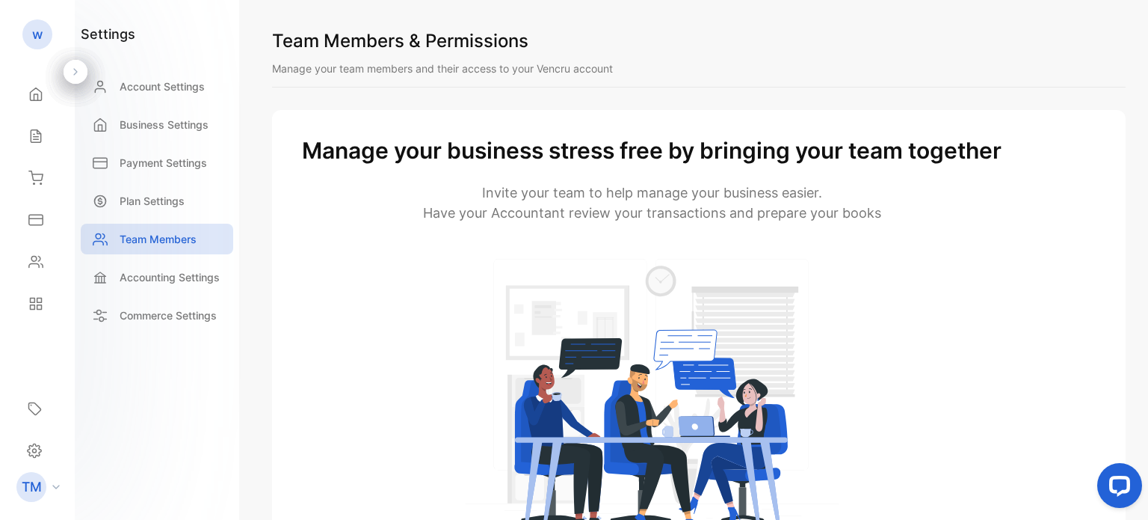
drag, startPoint x: 1148, startPoint y: 126, endPoint x: 1112, endPoint y: 205, distance: 87.0
click at [1112, 205] on div "Team Members & Permissions Manage your team members and their access to your Ve…" at bounding box center [699, 260] width 899 height 520
click at [1112, 205] on div "Manage your business stress free by bringing your team together Invite your tea…" at bounding box center [699, 371] width 854 height 523
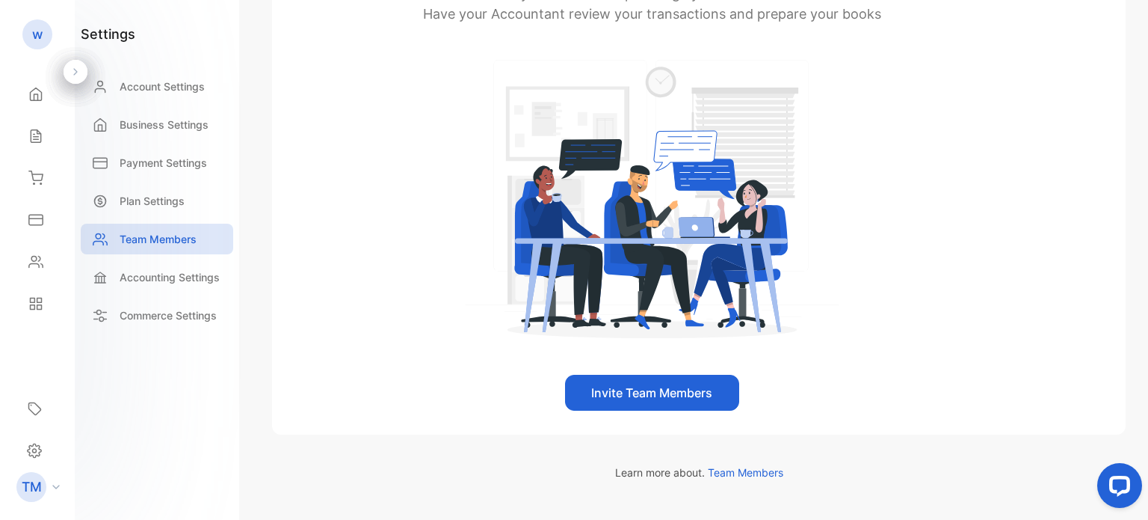
scroll to position [242, 0]
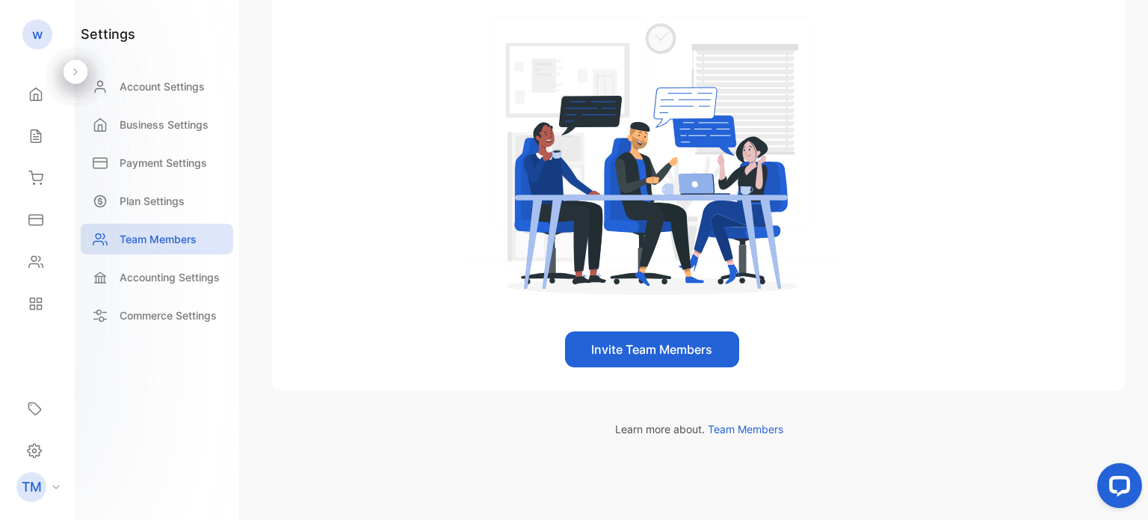
click at [722, 352] on button "Invite Team Members" at bounding box center [652, 349] width 174 height 36
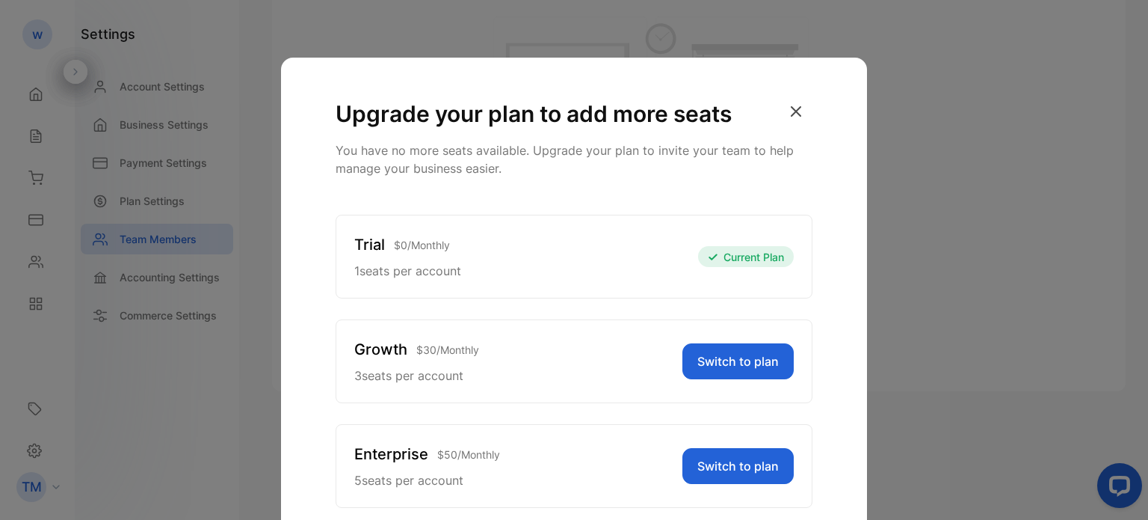
click at [807, 113] on icon "button" at bounding box center [796, 111] width 33 height 33
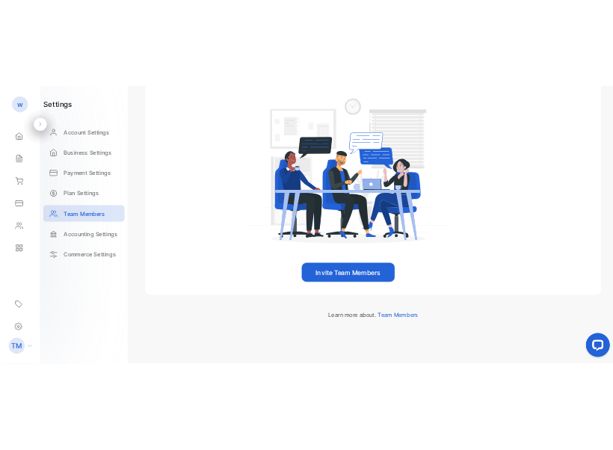
scroll to position [0, 0]
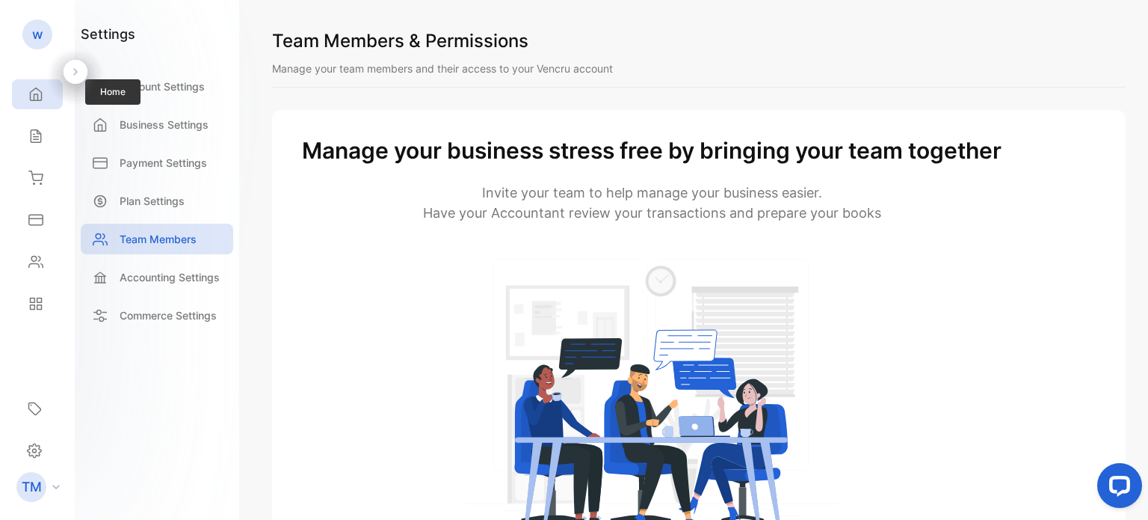
click at [27, 105] on div "Home" at bounding box center [37, 94] width 51 height 30
